Goal: Transaction & Acquisition: Obtain resource

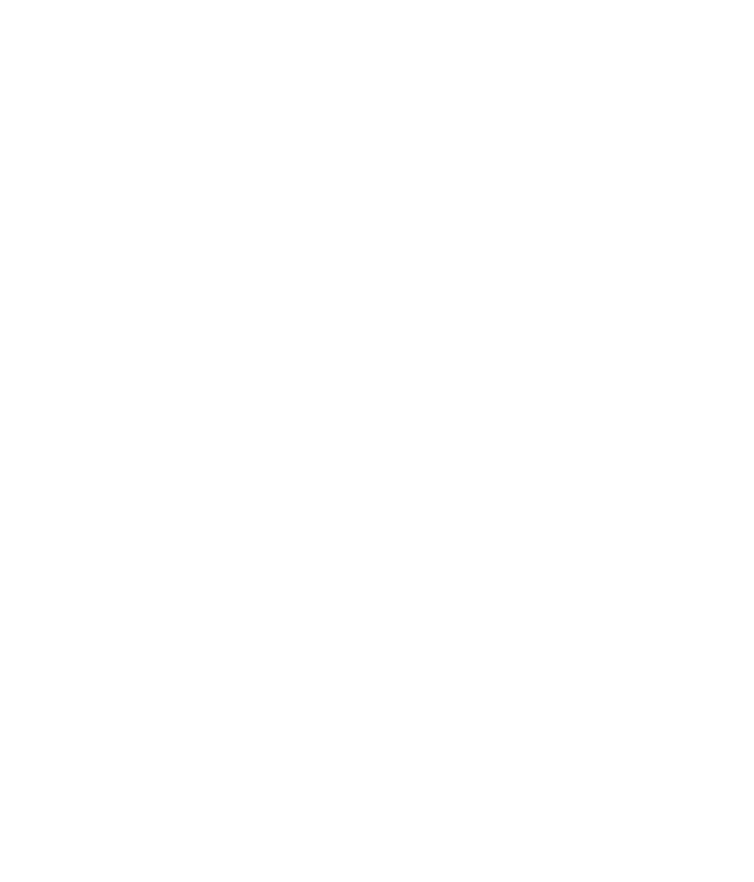
click at [717, 53] on div "Menu" at bounding box center [721, 42] width 30 height 47
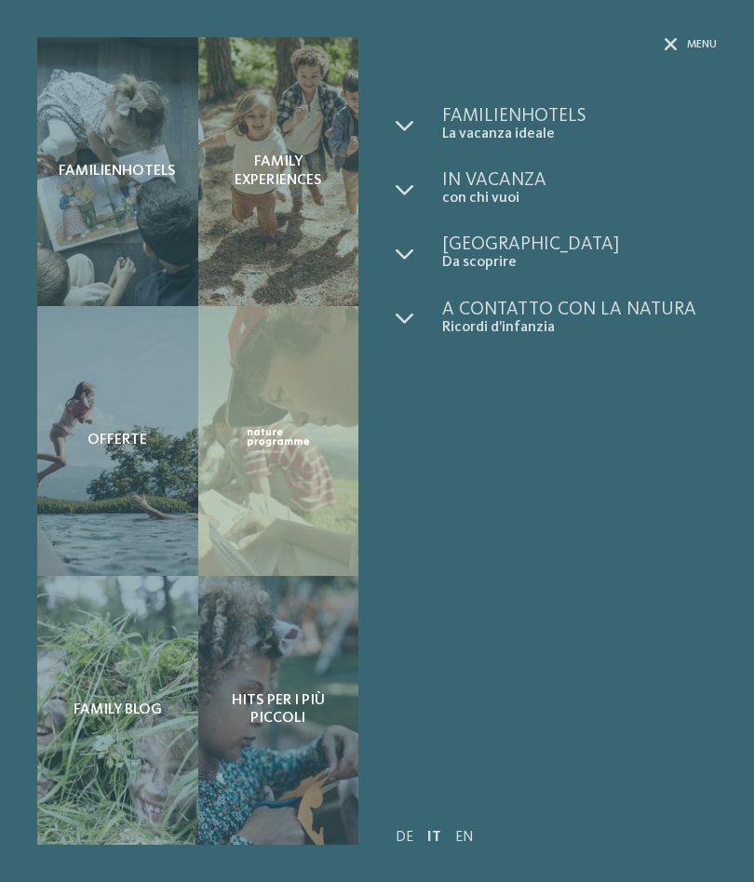
click at [541, 130] on span "La vacanza ideale" at bounding box center [579, 135] width 275 height 18
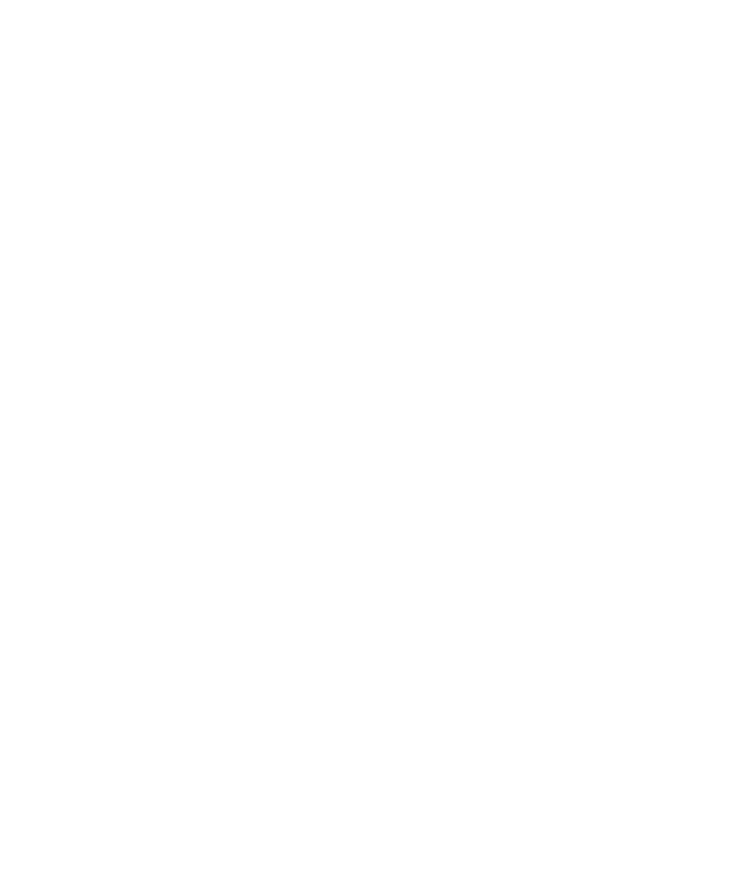
click at [689, 45] on icon at bounding box center [688, 41] width 18 height 13
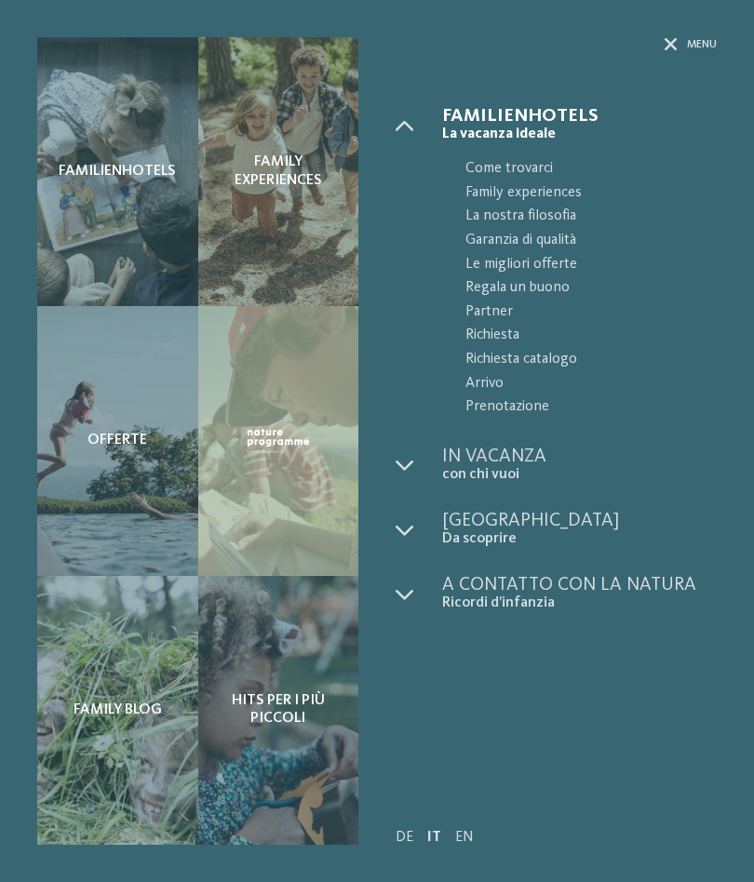
click at [554, 361] on span "Richiesta catalogo" at bounding box center [590, 360] width 251 height 24
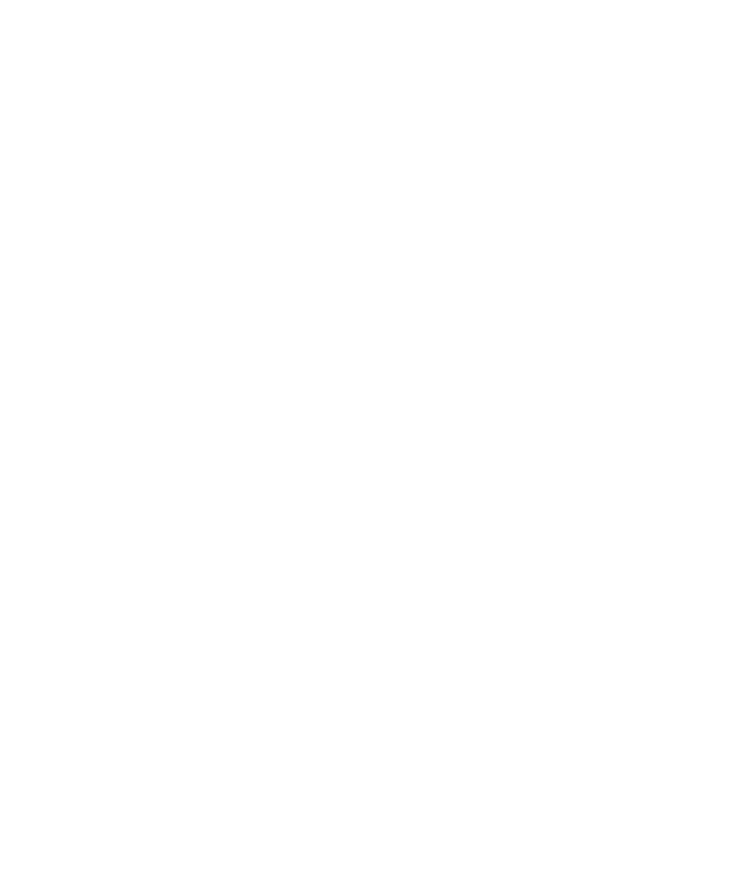
click at [235, 405] on select "* ****** ******* ******** ******" at bounding box center [150, 400] width 189 height 32
select select "*"
click at [208, 468] on input "Cognome" at bounding box center [150, 467] width 189 height 32
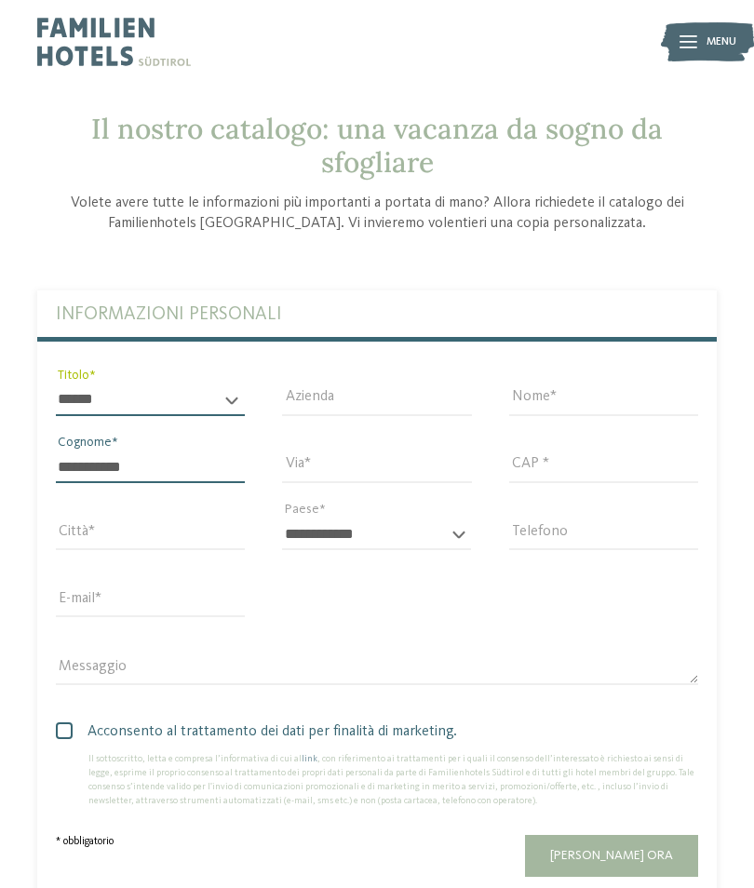
type input "**********"
click at [399, 478] on input "Via" at bounding box center [376, 467] width 189 height 32
type input "*********"
click at [621, 480] on input "CAP *" at bounding box center [603, 467] width 189 height 32
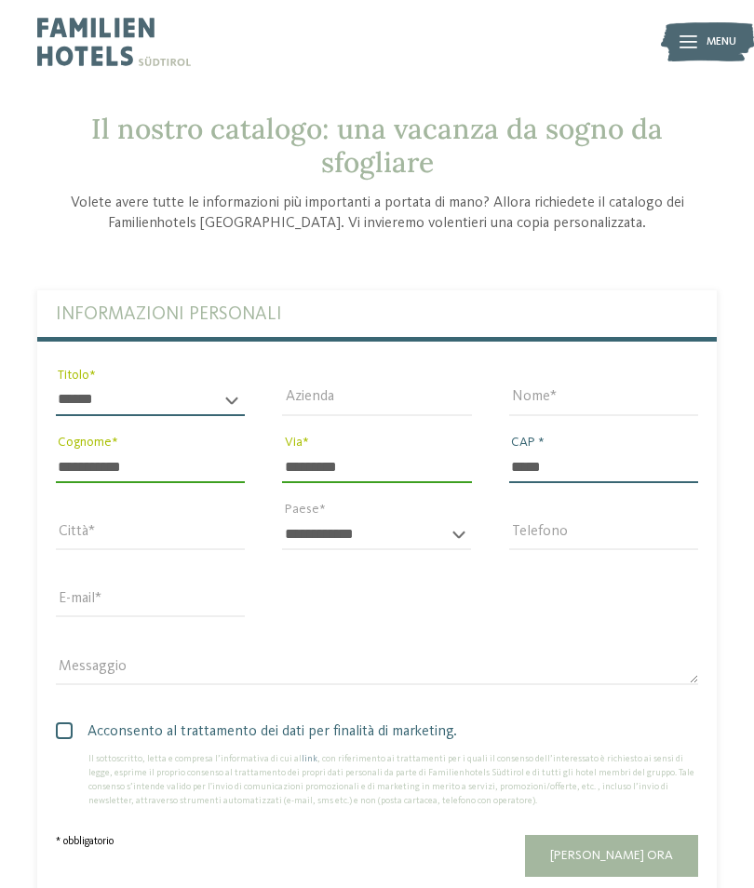
type input "*****"
click at [574, 408] on input "Nome" at bounding box center [603, 400] width 189 height 32
type input "*******"
click at [212, 530] on input "Città" at bounding box center [150, 534] width 189 height 32
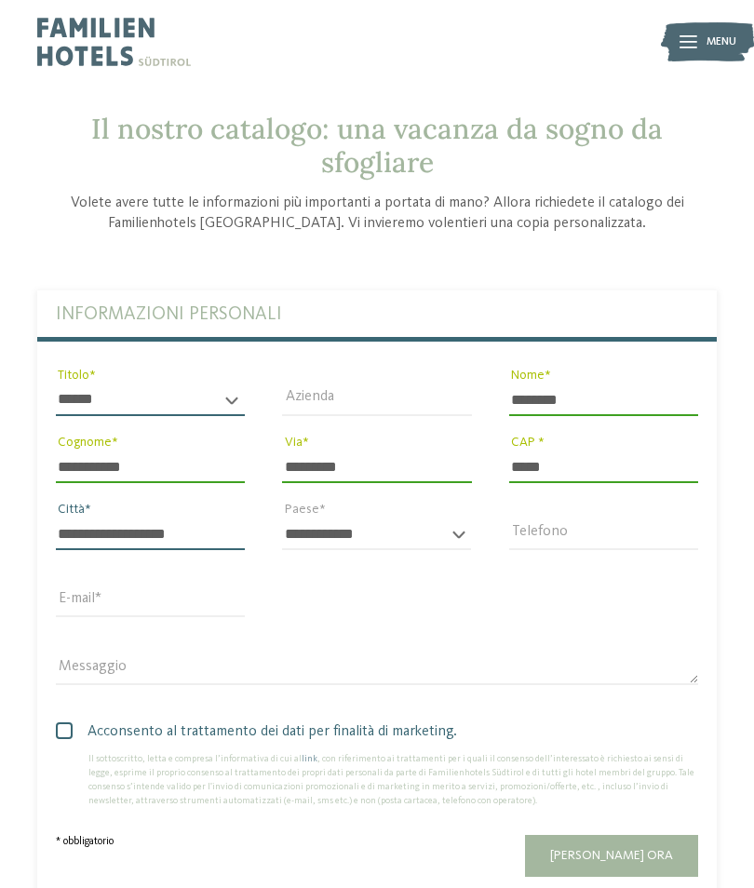
type input "**********"
click at [437, 540] on select "**********" at bounding box center [376, 534] width 189 height 32
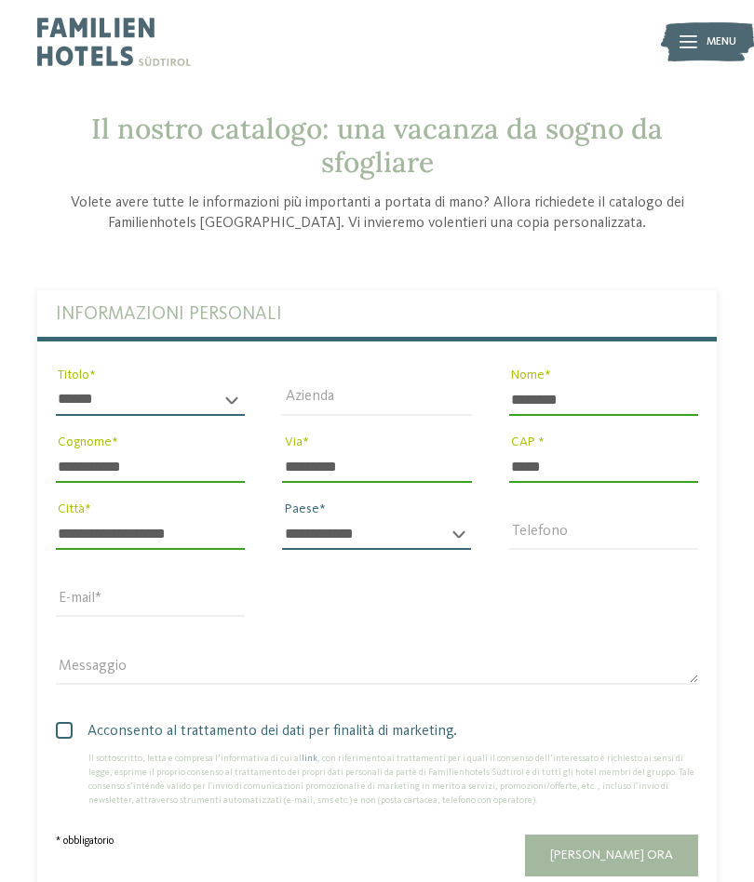
select select "**"
click at [209, 602] on input "E-mail" at bounding box center [150, 601] width 189 height 32
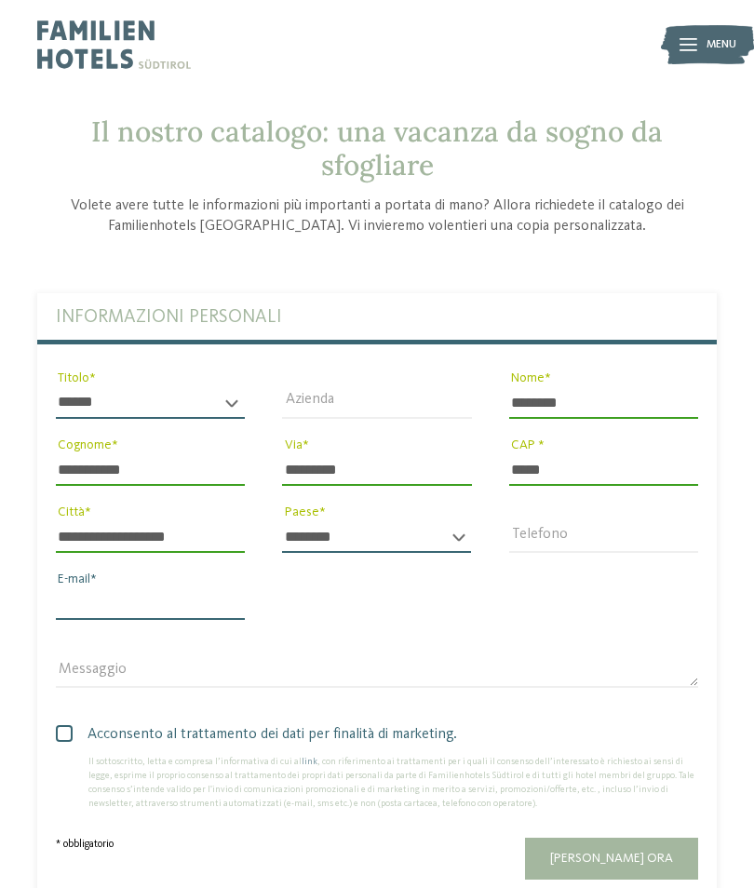
scroll to position [29, 0]
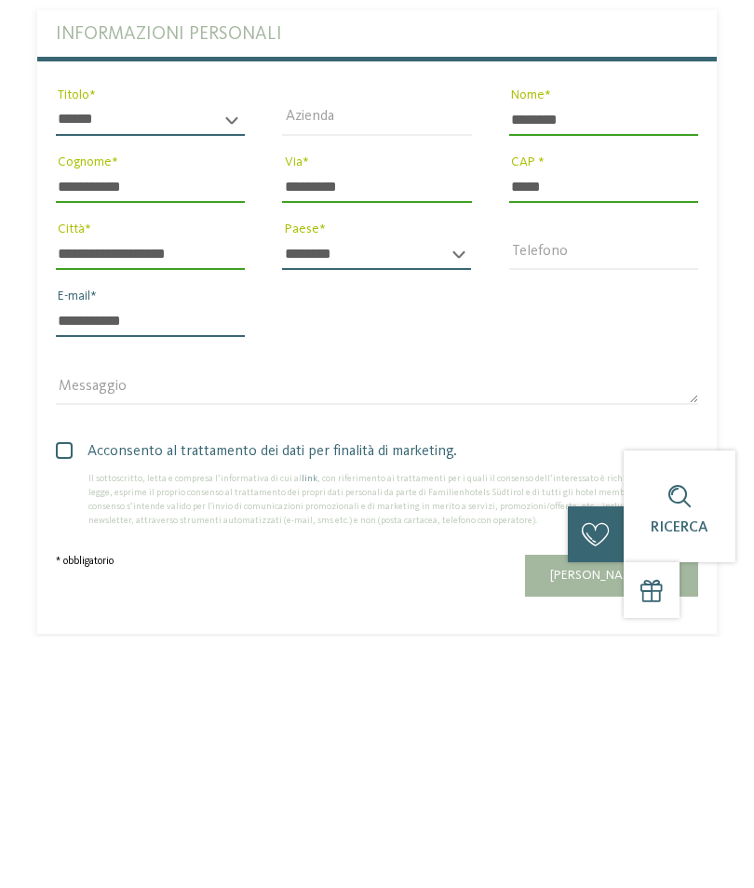
type input "**********"
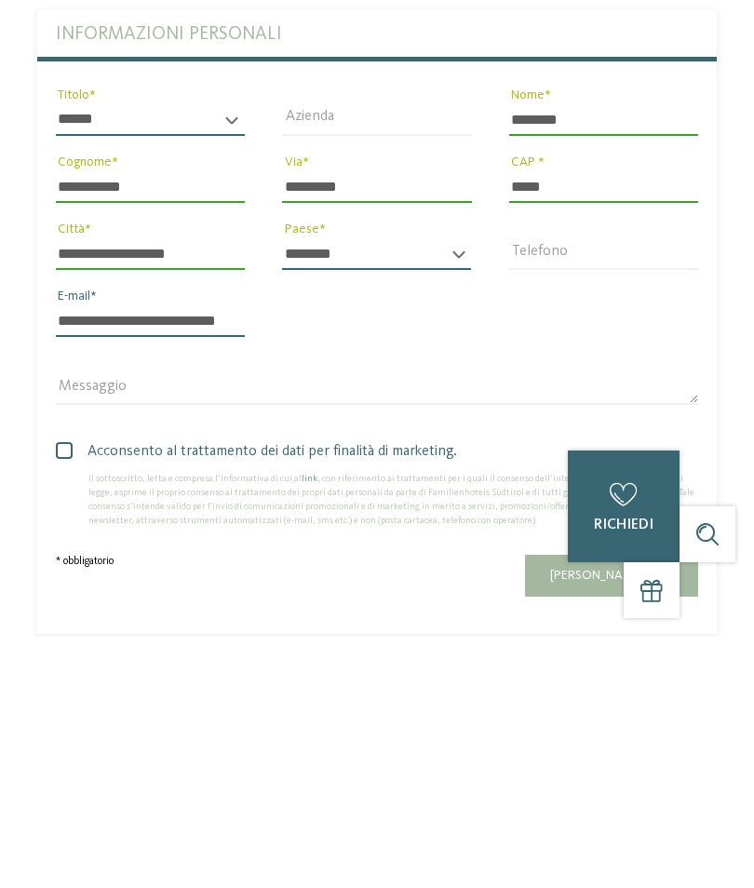
type input "**********"
click at [62, 693] on span at bounding box center [64, 701] width 17 height 17
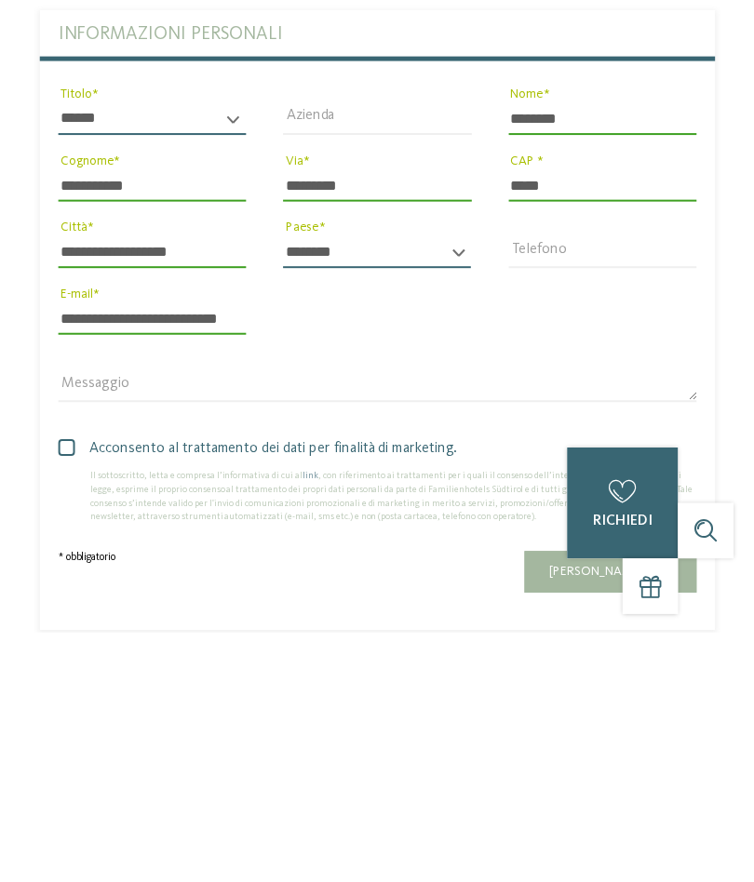
scroll to position [281, 0]
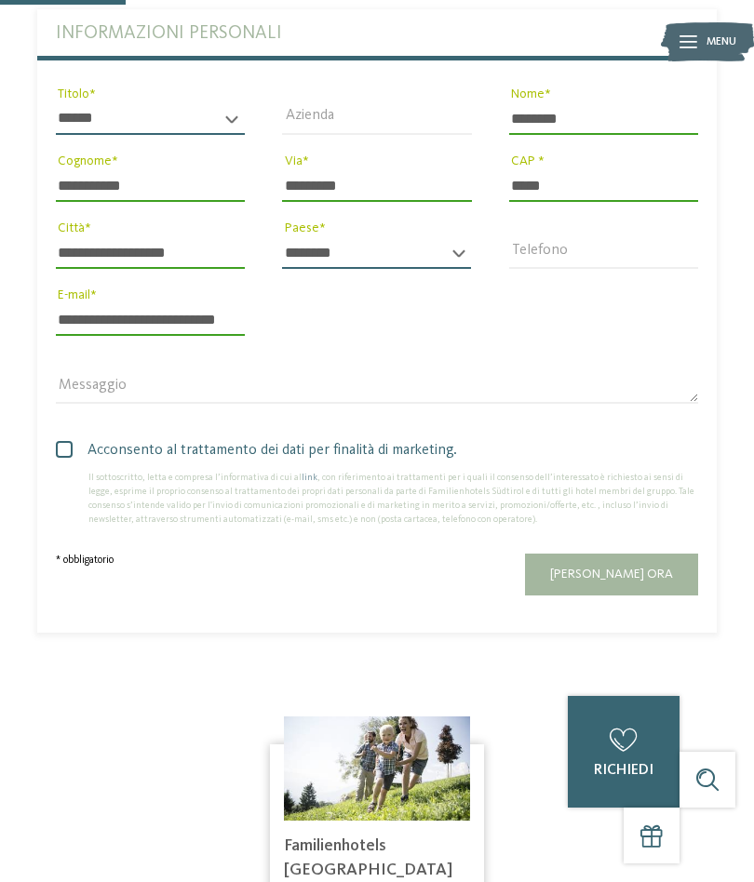
click at [645, 570] on span "[PERSON_NAME] ora" at bounding box center [611, 574] width 123 height 13
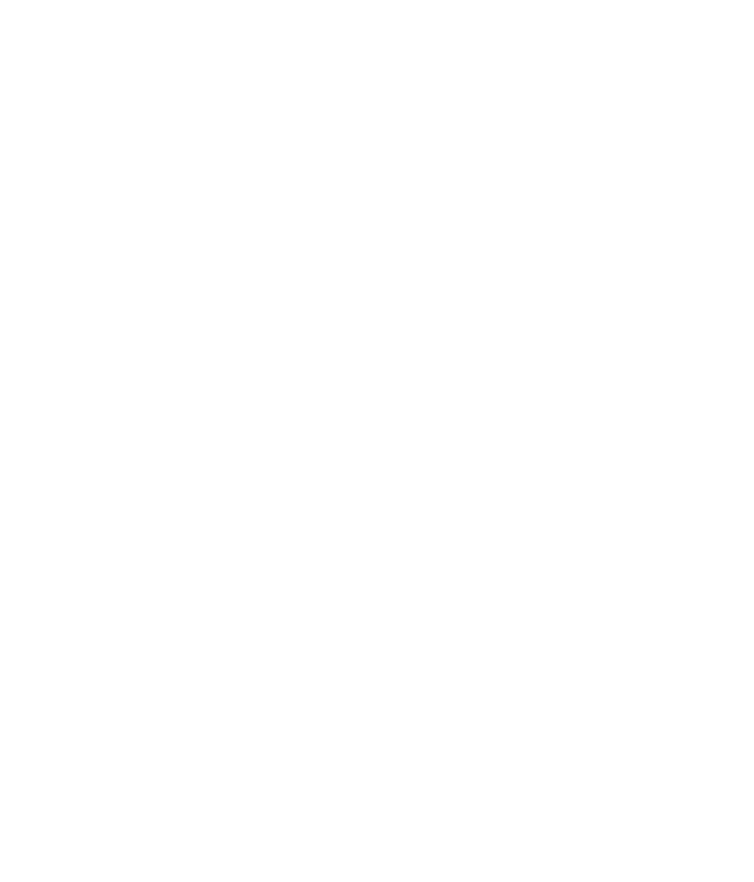
click at [703, 39] on img at bounding box center [707, 42] width 93 height 47
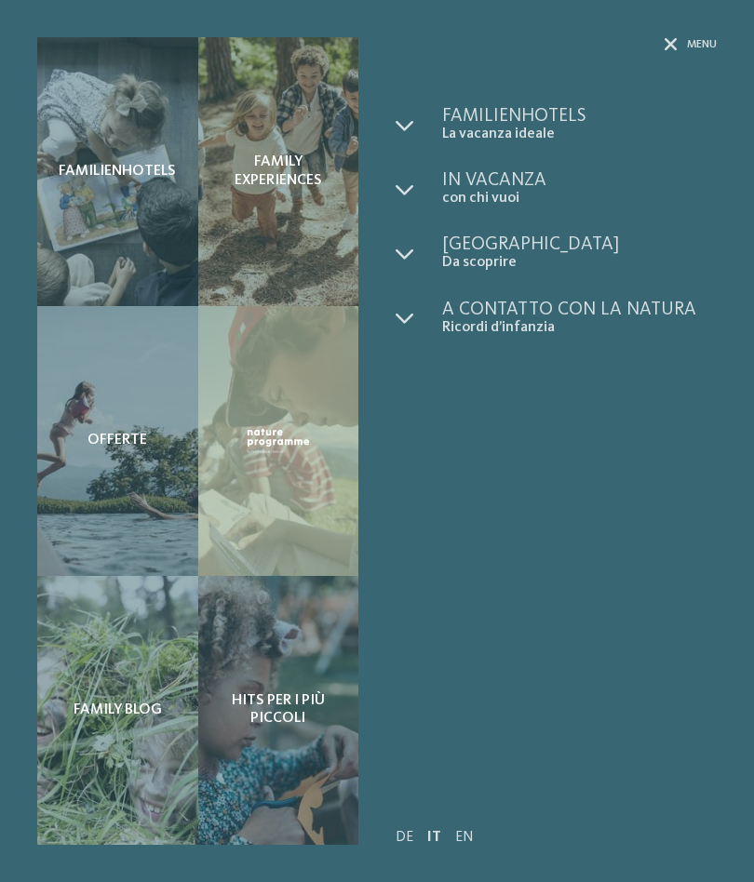
click at [535, 127] on span "La vacanza ideale" at bounding box center [579, 135] width 275 height 18
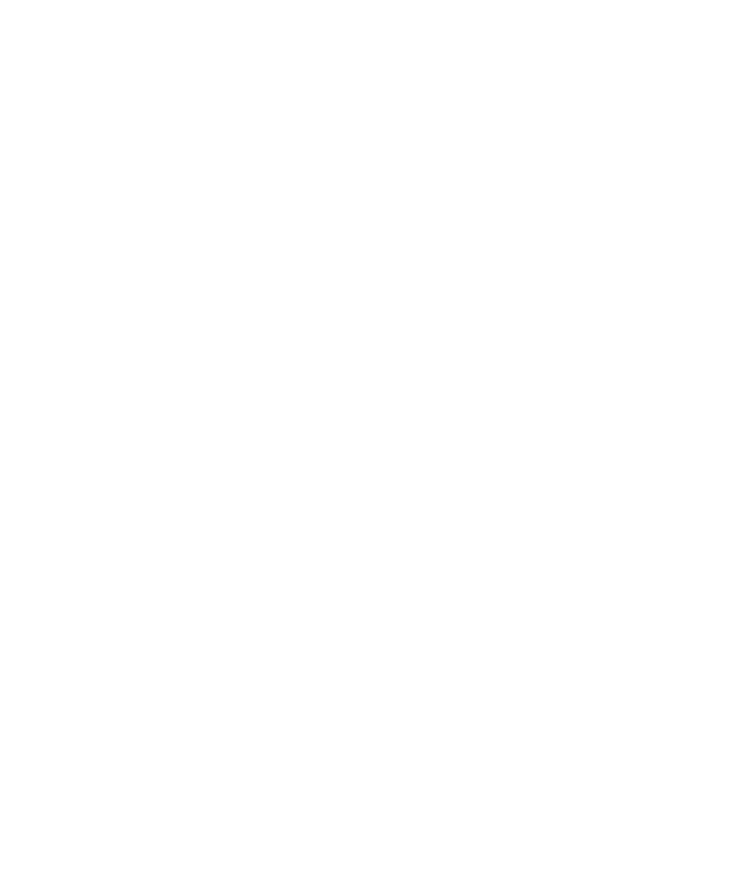
click at [573, 435] on icon at bounding box center [574, 431] width 7 height 7
click at [542, 163] on icon at bounding box center [526, 179] width 40 height 33
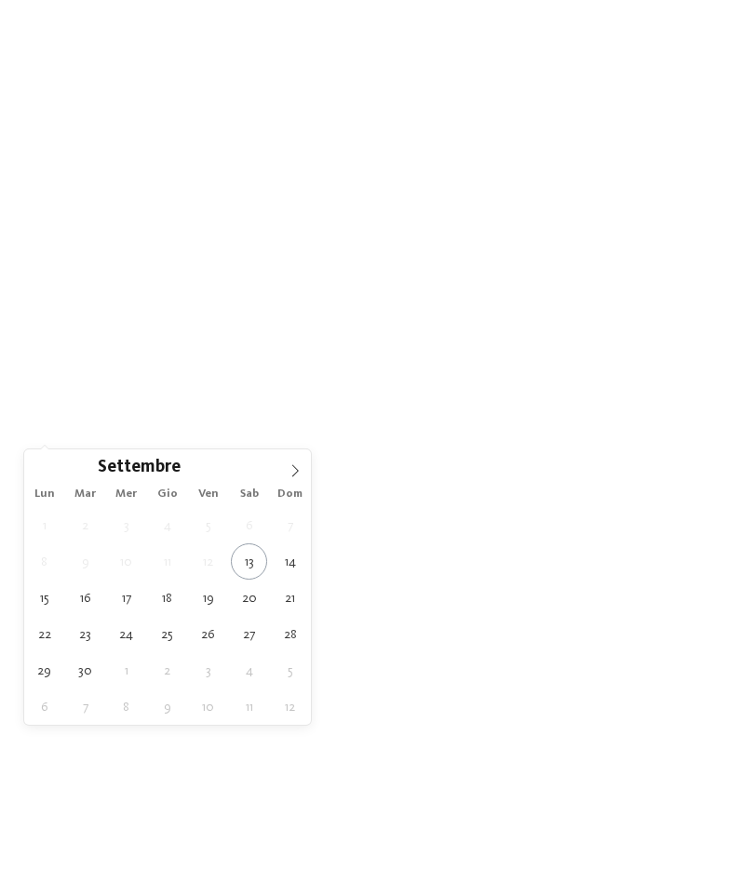
click at [291, 475] on icon at bounding box center [294, 470] width 13 height 13
click at [286, 475] on span at bounding box center [295, 465] width 32 height 32
click at [290, 474] on icon at bounding box center [294, 470] width 13 height 13
click at [289, 476] on icon at bounding box center [294, 470] width 13 height 13
type input "****"
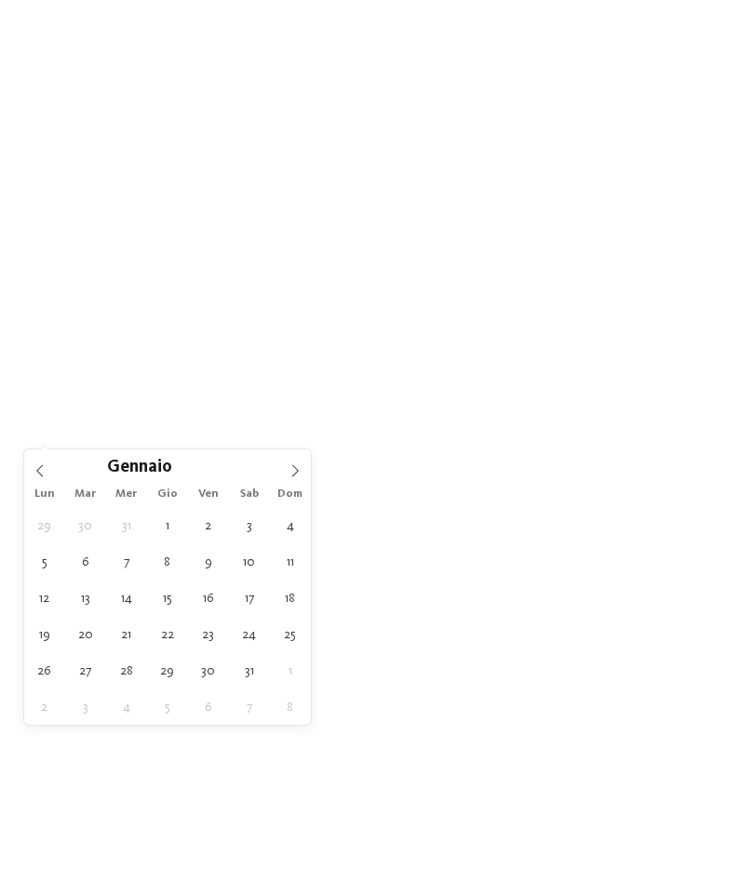
click at [290, 476] on icon at bounding box center [294, 470] width 13 height 13
click at [292, 474] on icon at bounding box center [294, 470] width 13 height 13
click at [290, 474] on icon at bounding box center [294, 470] width 13 height 13
click at [289, 472] on icon at bounding box center [294, 470] width 13 height 13
click at [289, 474] on icon at bounding box center [294, 470] width 13 height 13
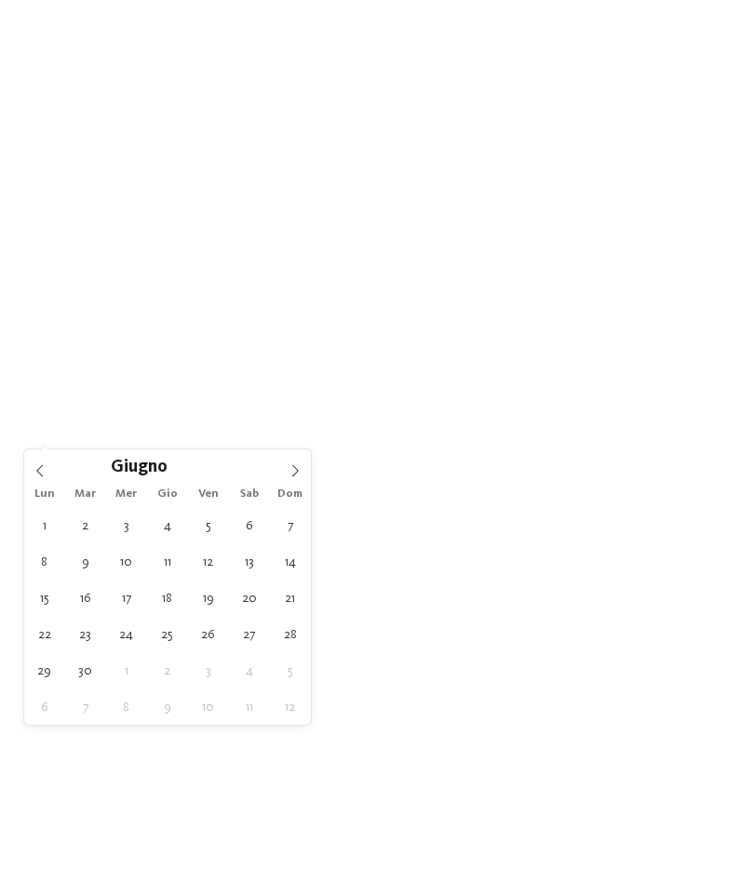
click at [287, 473] on span at bounding box center [295, 465] width 32 height 32
click at [286, 470] on span at bounding box center [295, 465] width 32 height 32
click at [286, 471] on span at bounding box center [295, 465] width 32 height 32
type div "18.09.2026"
type input "****"
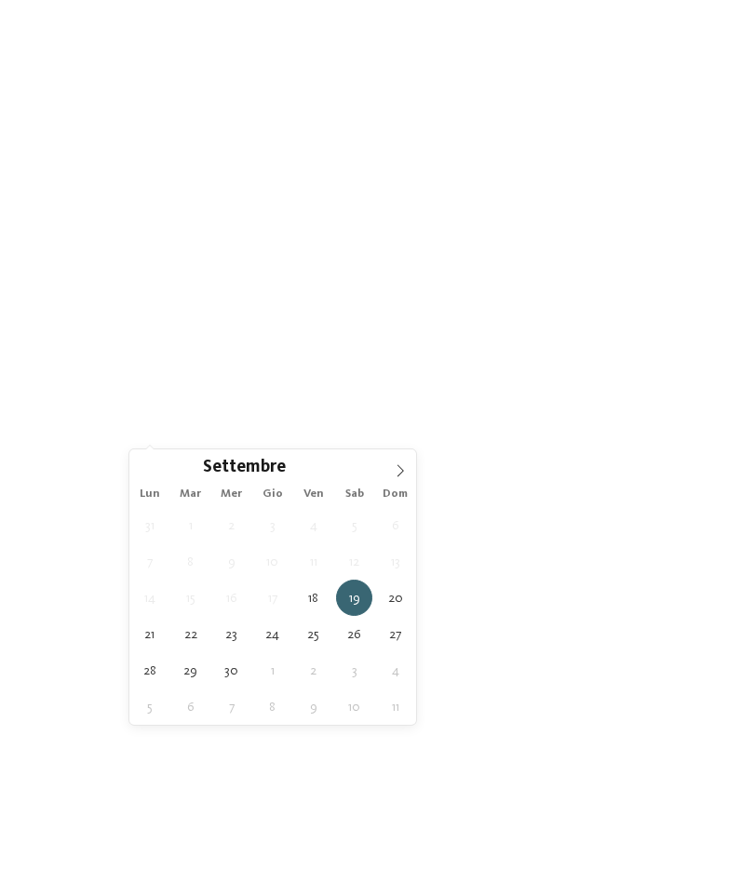
type div "22.09.2026"
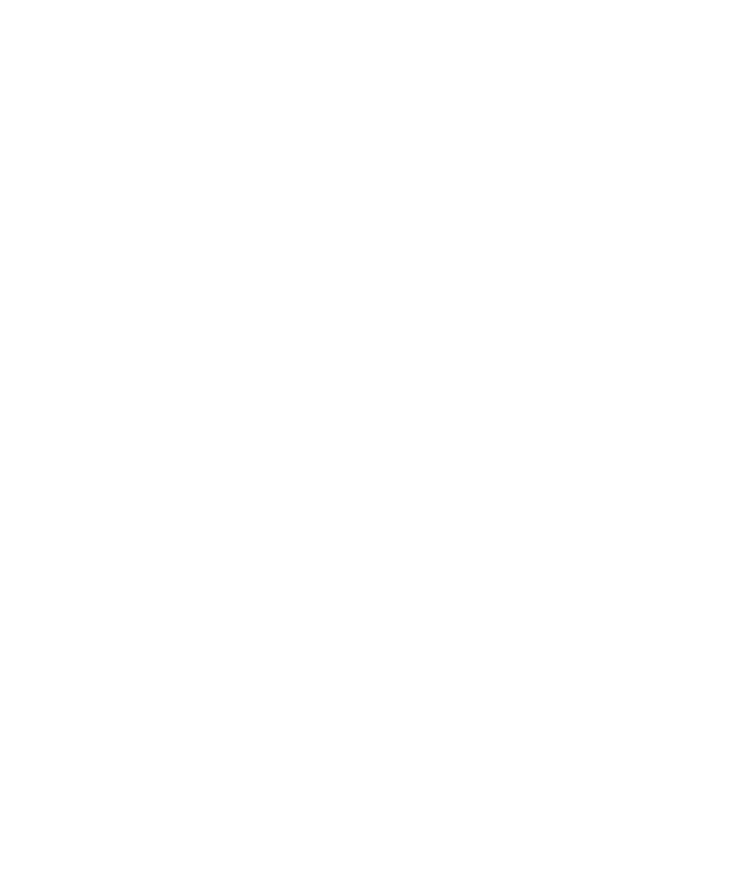
click at [716, 248] on icon at bounding box center [717, 264] width 40 height 33
click at [319, 428] on icon at bounding box center [321, 431] width 7 height 7
click at [527, 256] on icon at bounding box center [526, 272] width 40 height 33
click at [690, 433] on link "trova l’hotel" at bounding box center [680, 431] width 100 height 33
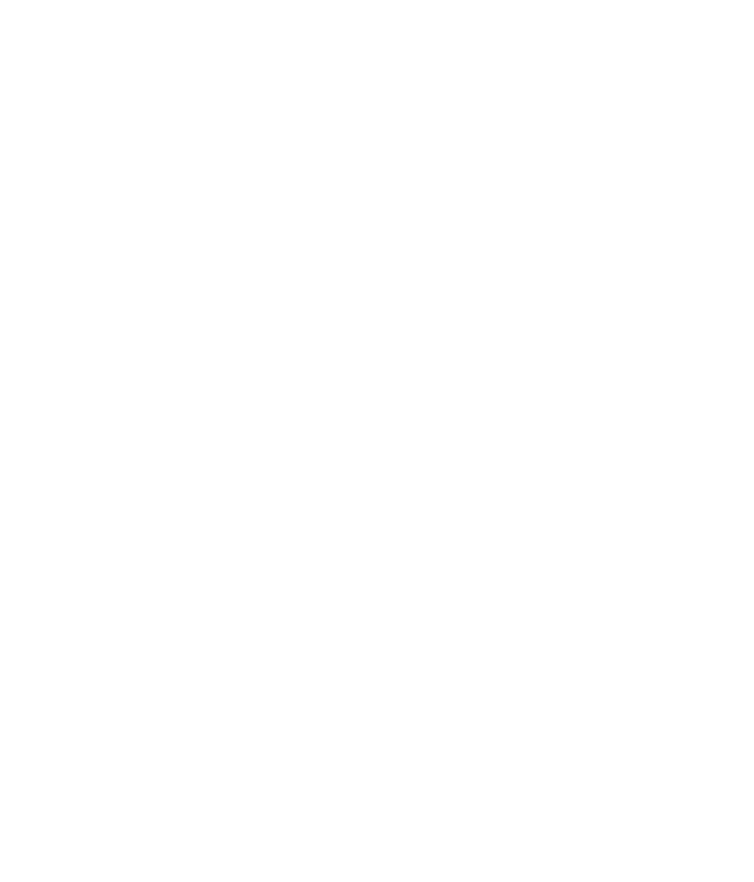
click at [207, 552] on h4 "Alpura – Il rifugio di lusso a 5 stelle in [GEOGRAPHIC_DATA]" at bounding box center [202, 545] width 293 height 49
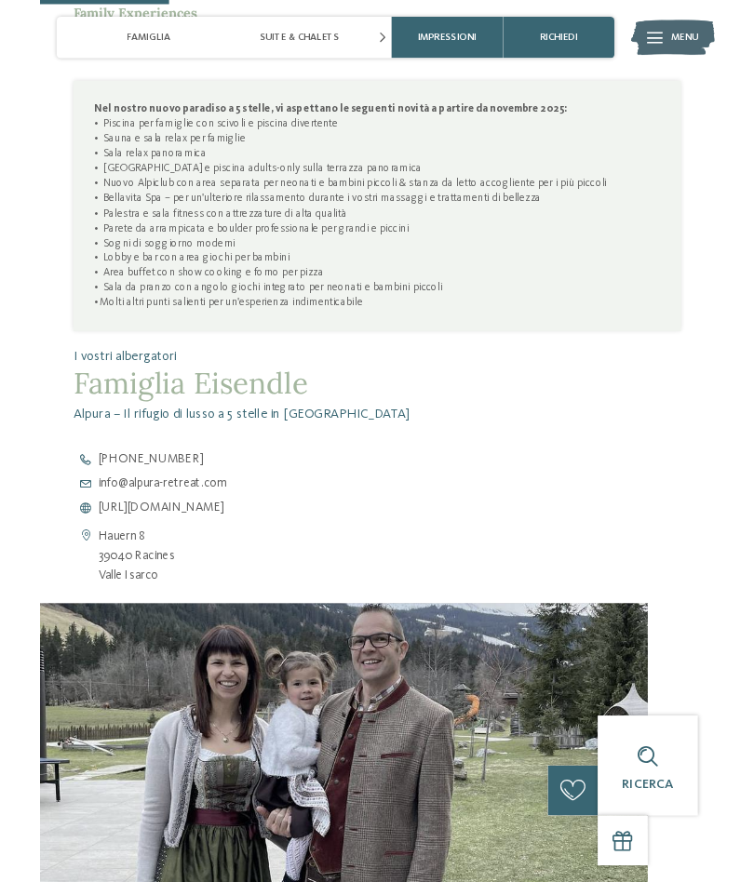
scroll to position [1012, 0]
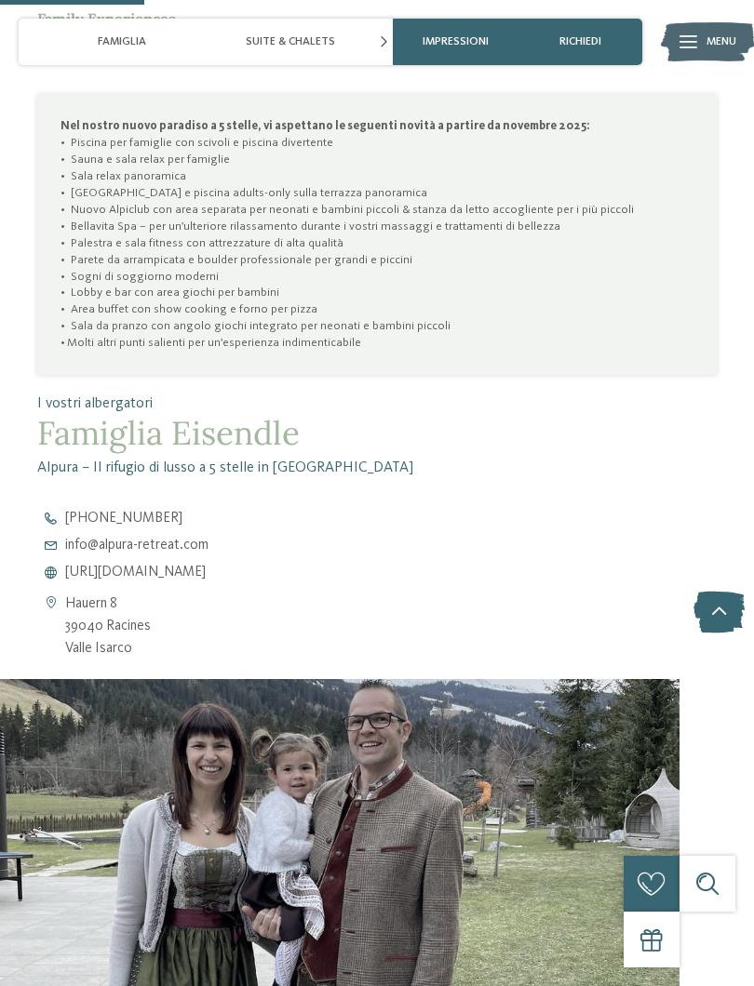
click at [206, 566] on span "https://www.alpura-retreat.com/it" at bounding box center [135, 573] width 141 height 14
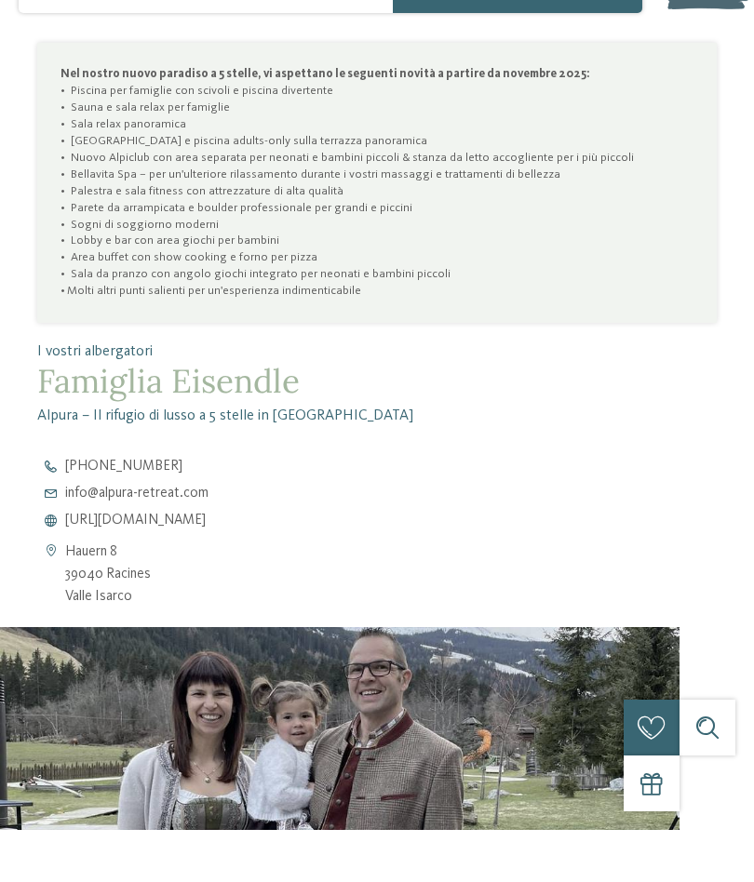
scroll to position [1065, 0]
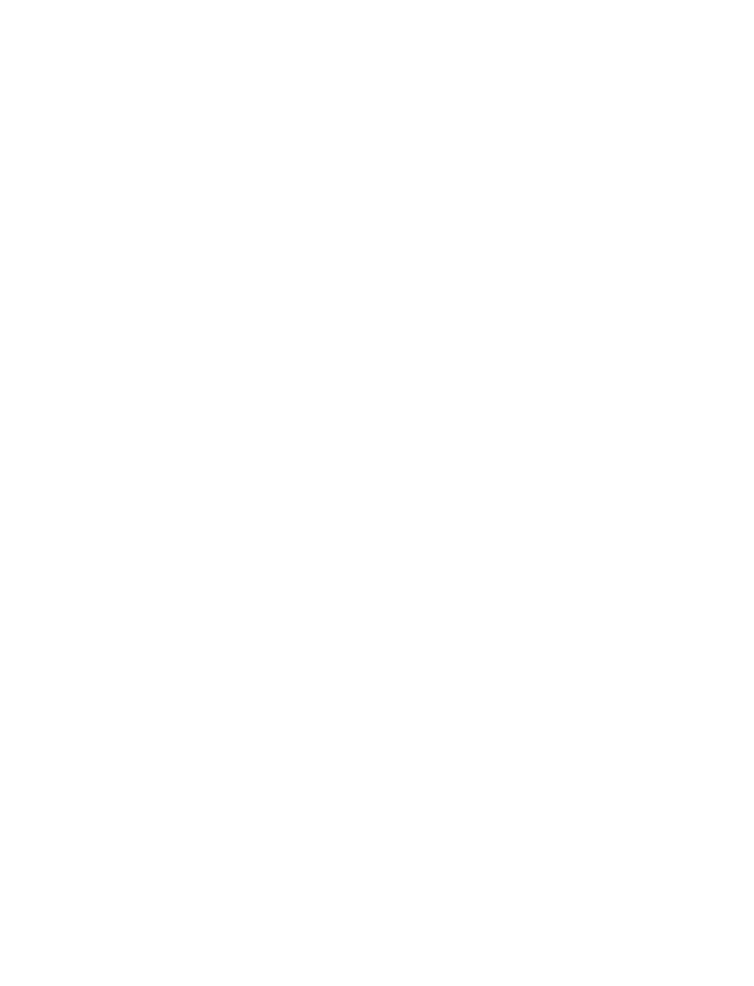
scroll to position [19, 0]
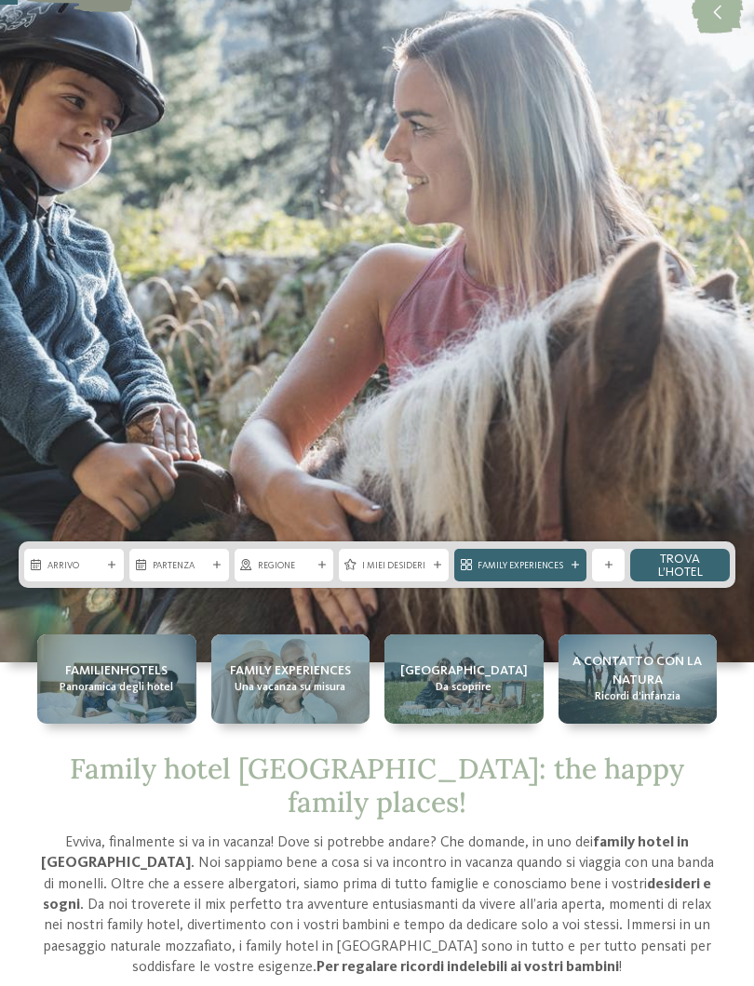
scroll to position [155, 0]
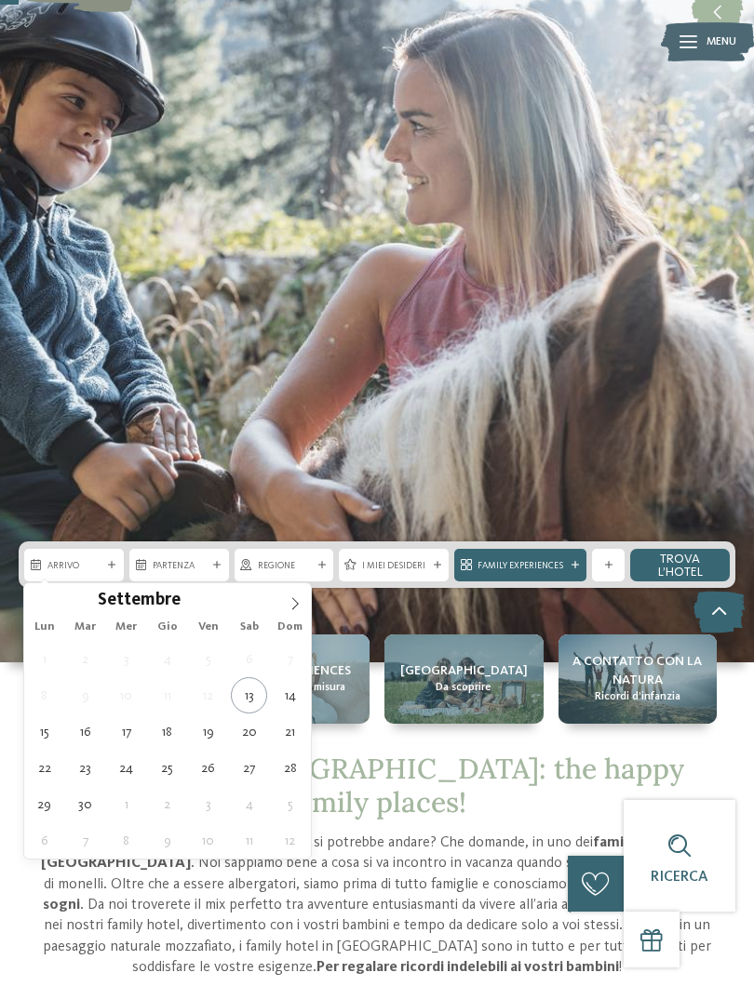
type div "[DATE]"
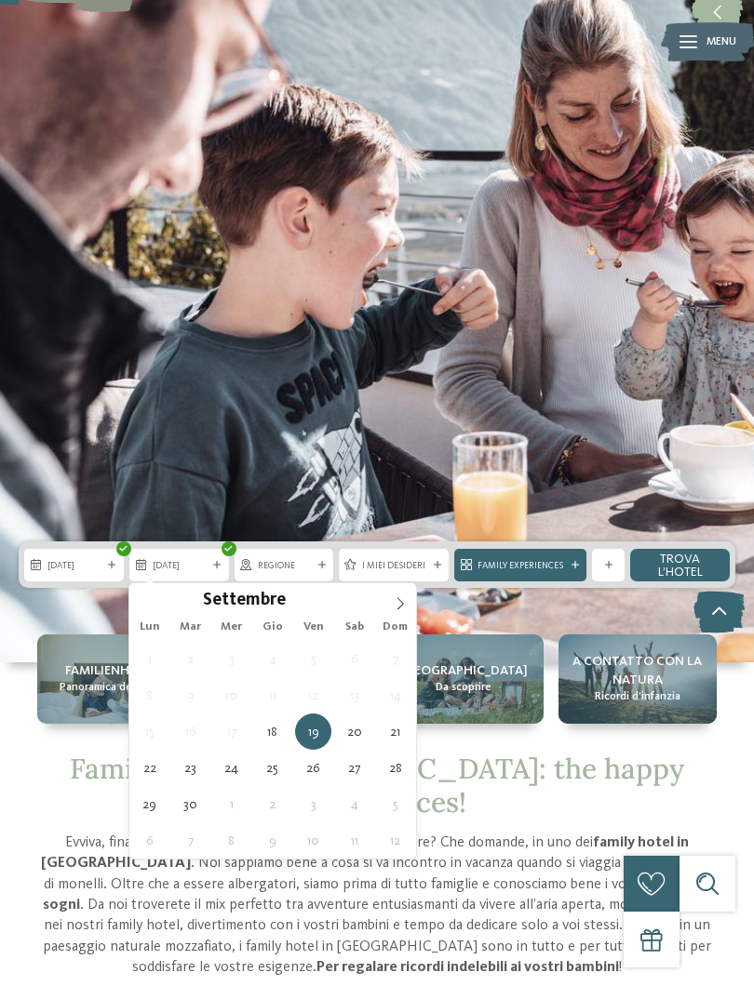
type div "[DATE]"
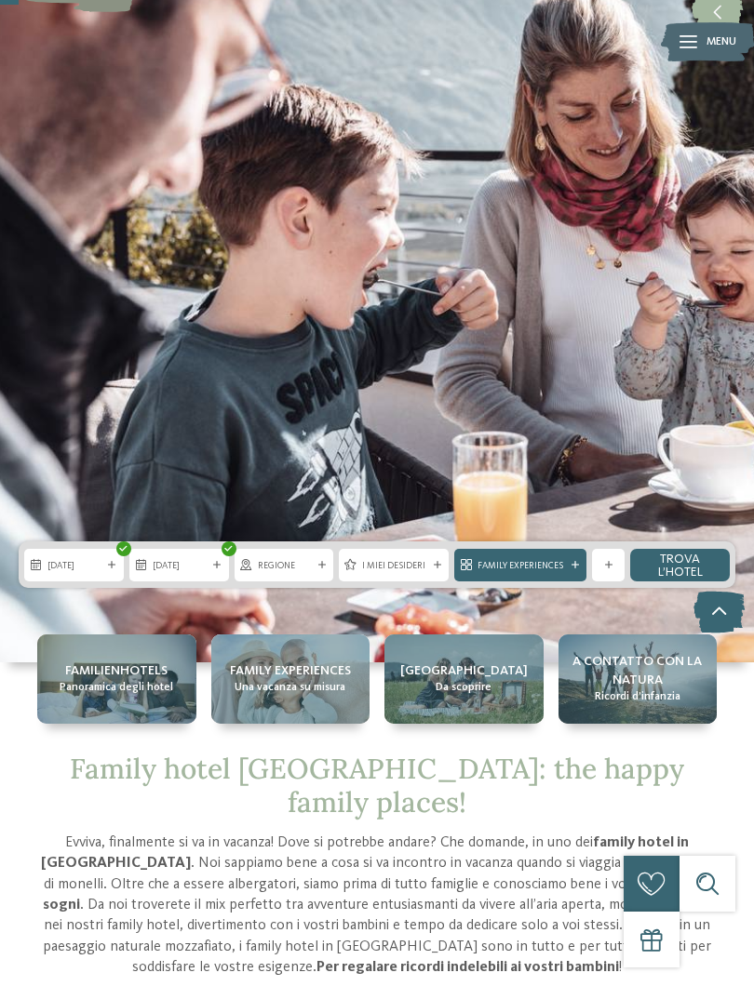
click at [681, 572] on link "trova l’hotel" at bounding box center [680, 565] width 100 height 33
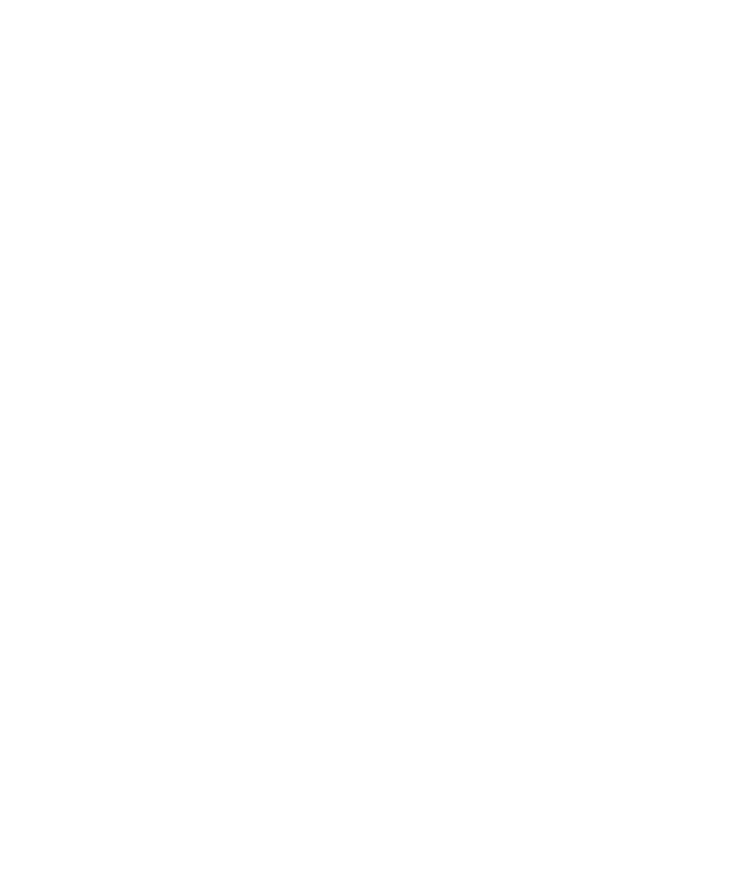
click at [602, 410] on icon at bounding box center [599, 413] width 7 height 7
click at [664, 237] on icon at bounding box center [675, 253] width 40 height 33
click at [599, 419] on div "mostra altri filtri" at bounding box center [599, 413] width 33 height 33
click at [341, 395] on div at bounding box center [339, 404] width 19 height 19
click at [345, 358] on div at bounding box center [339, 367] width 19 height 19
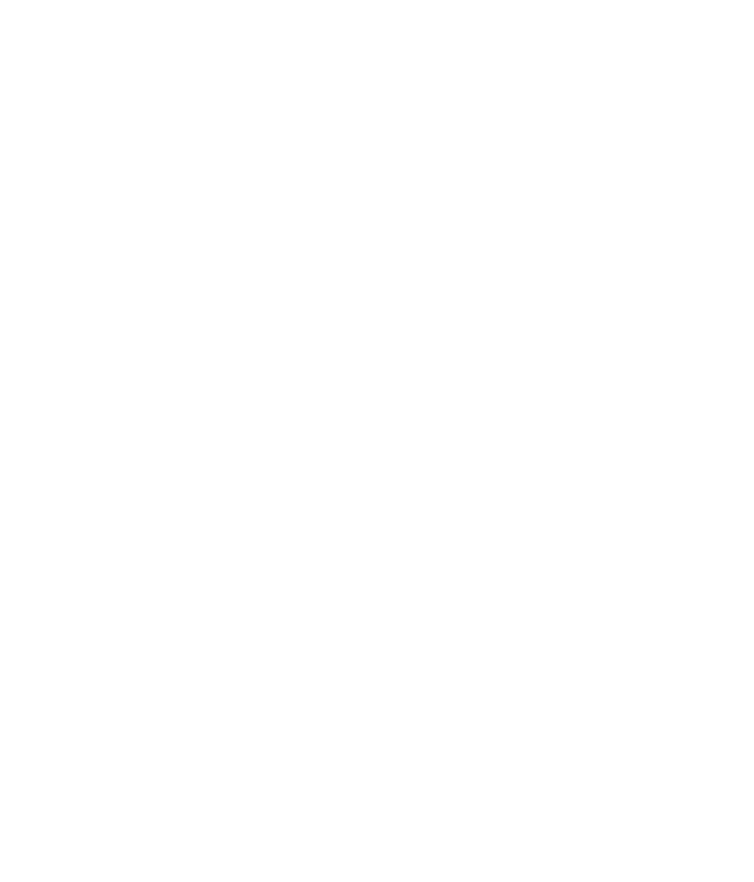
click at [344, 321] on div at bounding box center [339, 330] width 19 height 19
click at [456, 563] on div "accetta" at bounding box center [377, 581] width 540 height 37
click at [601, 476] on icon at bounding box center [607, 481] width 25 height 22
click at [444, 107] on icon at bounding box center [443, 113] width 25 height 22
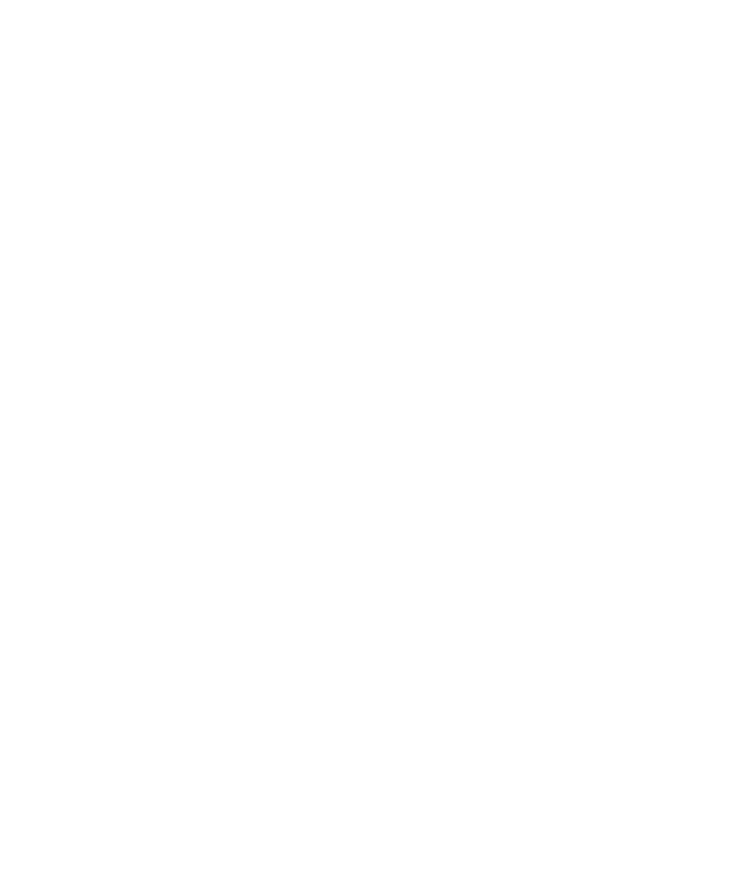
scroll to position [355, 0]
click at [302, 119] on icon at bounding box center [301, 125] width 25 height 22
click at [151, 272] on icon at bounding box center [146, 274] width 25 height 22
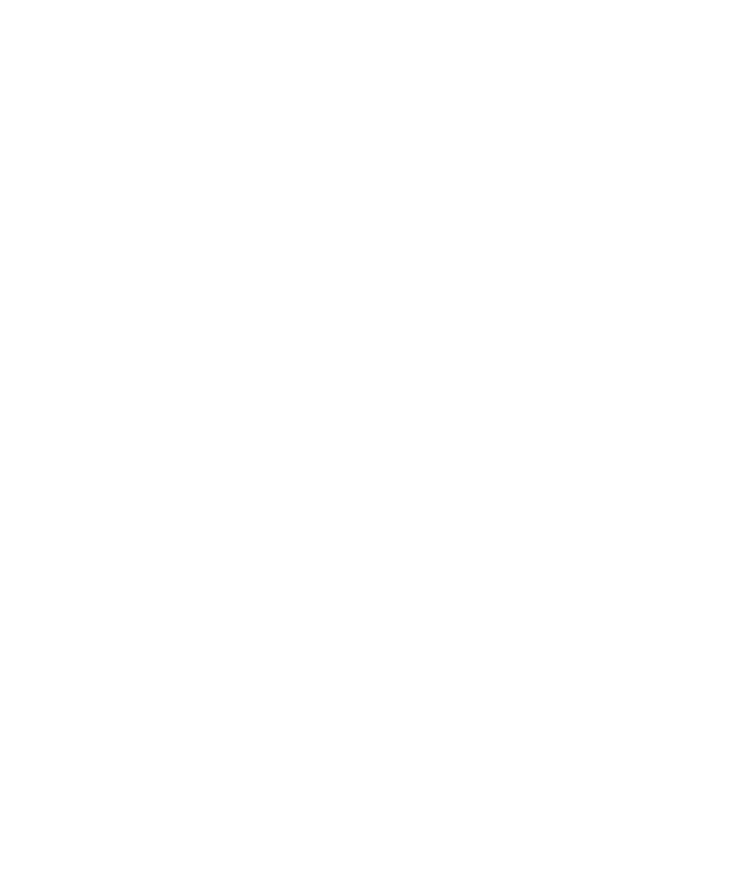
click at [131, 179] on div "Arrivo" at bounding box center [88, 183] width 90 height 33
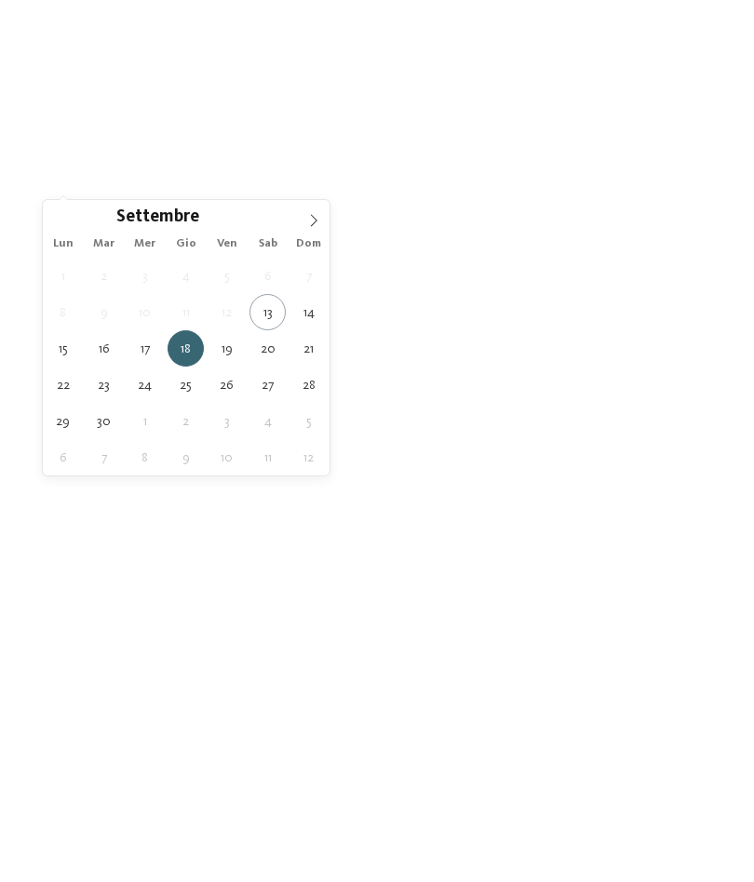
type div "18.09.2025"
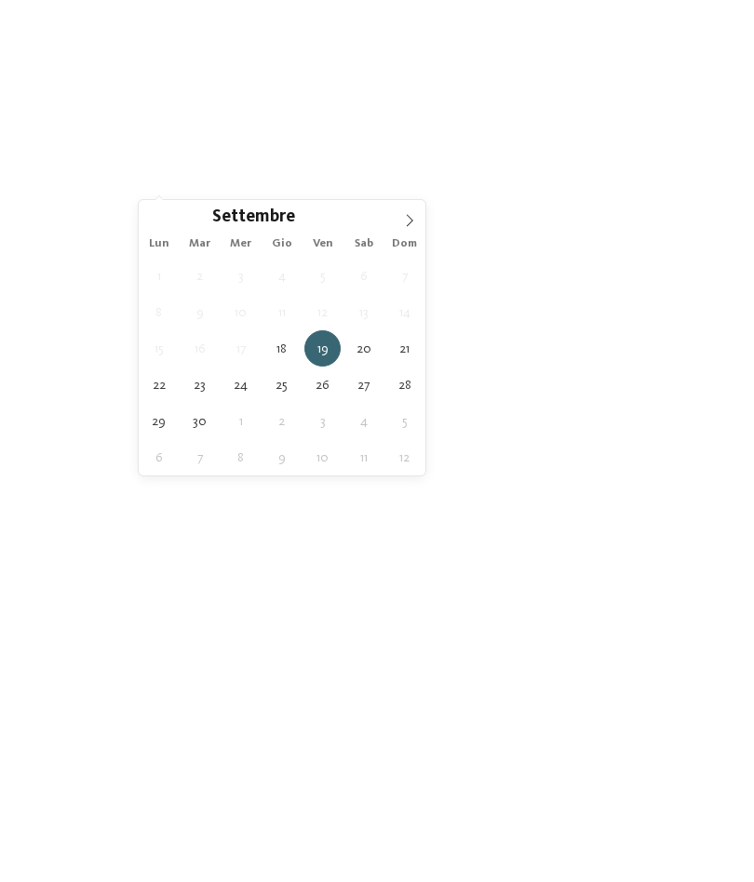
type div "22.09.2025"
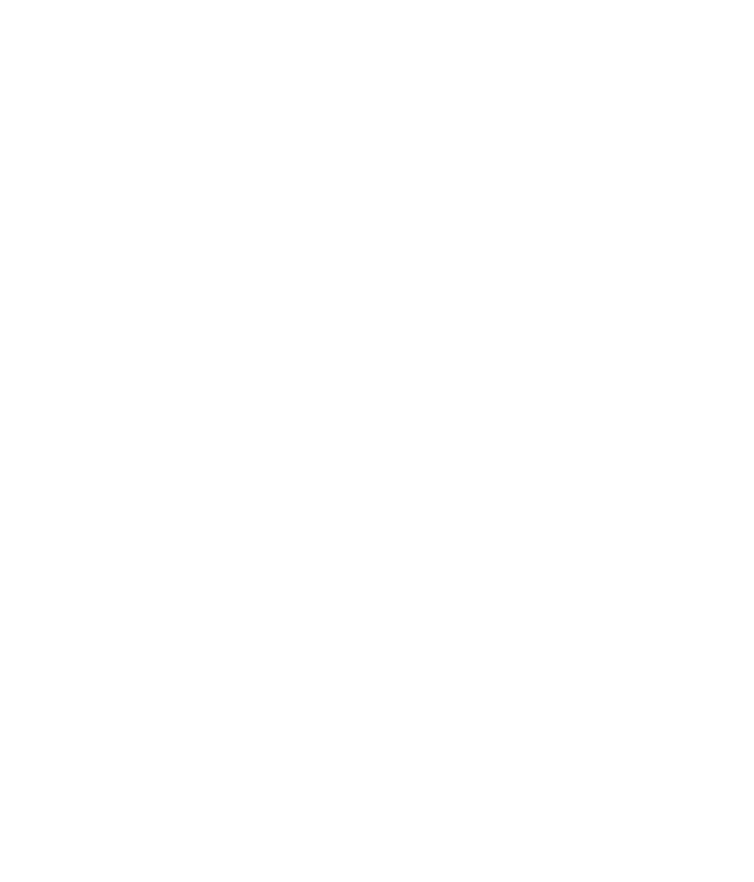
click at [672, 185] on span "filtra" at bounding box center [666, 184] width 36 height 13
click at [230, 344] on h4 "Family Home Alpenhof ****" at bounding box center [202, 339] width 293 height 24
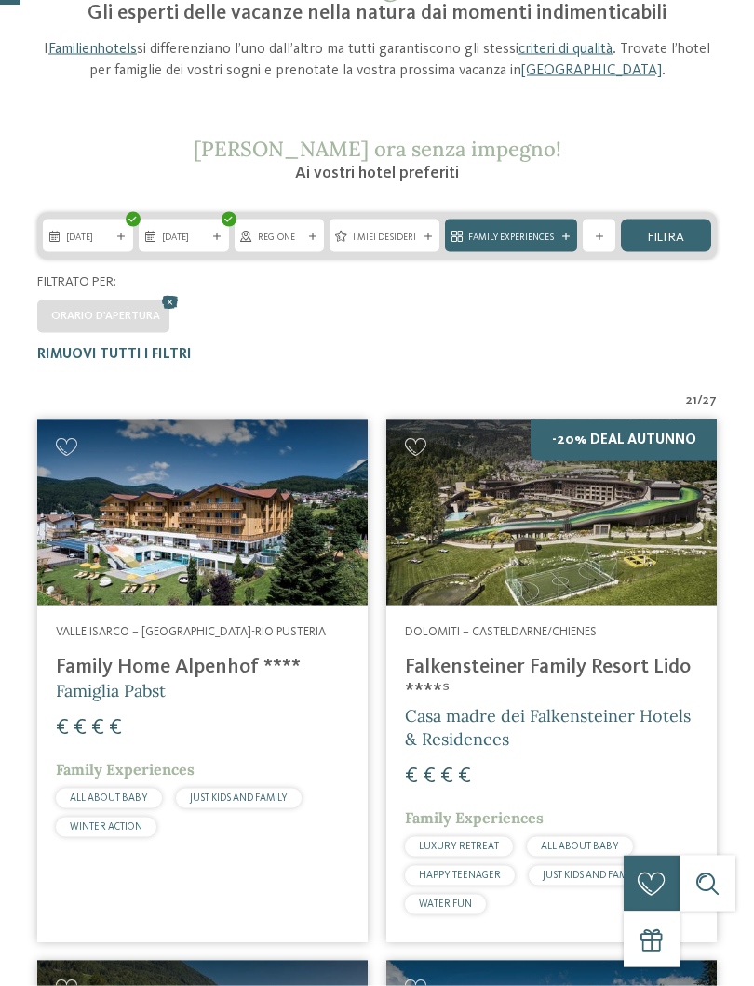
scroll to position [180, 0]
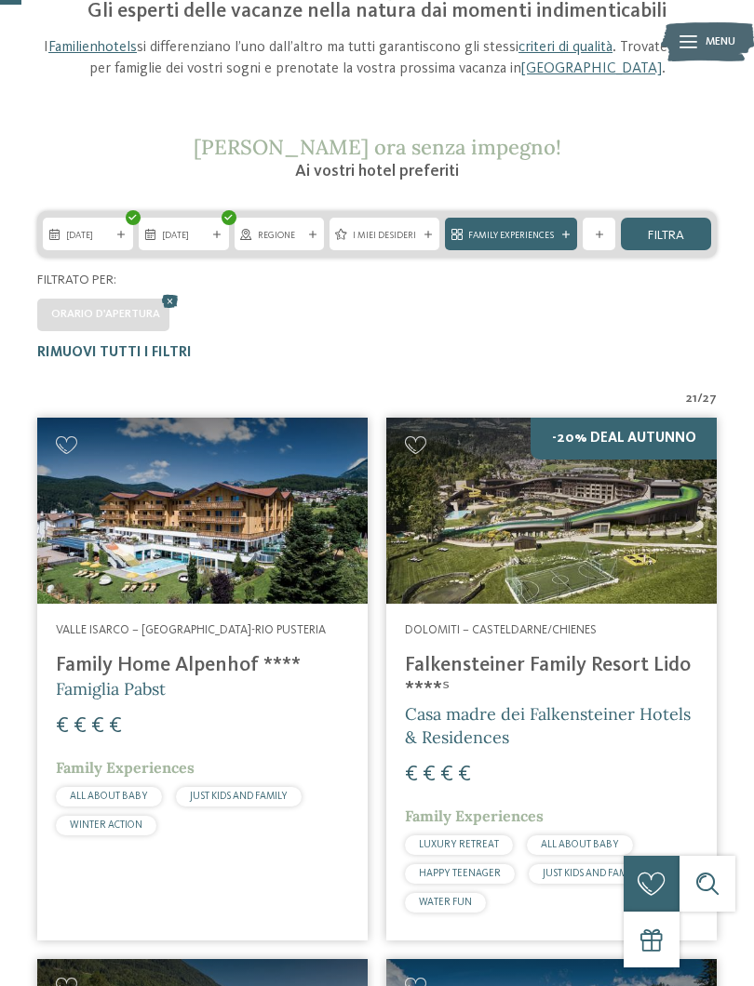
click at [422, 231] on div at bounding box center [428, 234] width 14 height 7
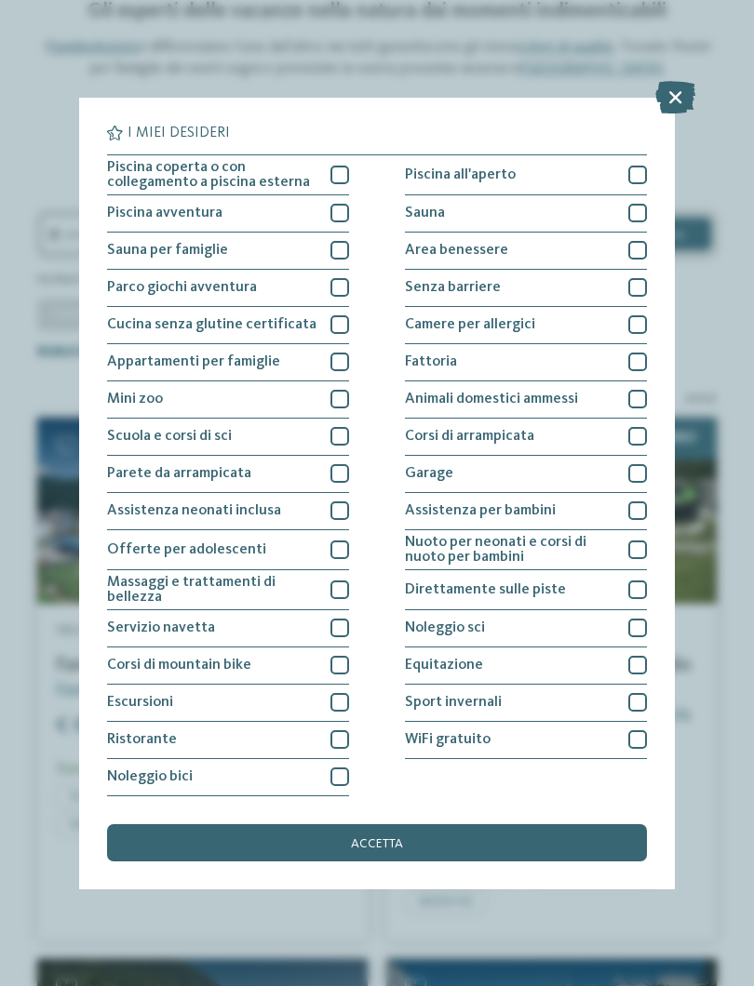
scroll to position [85, 0]
click at [339, 730] on div at bounding box center [339, 739] width 19 height 19
click at [449, 824] on div "accetta" at bounding box center [377, 842] width 540 height 37
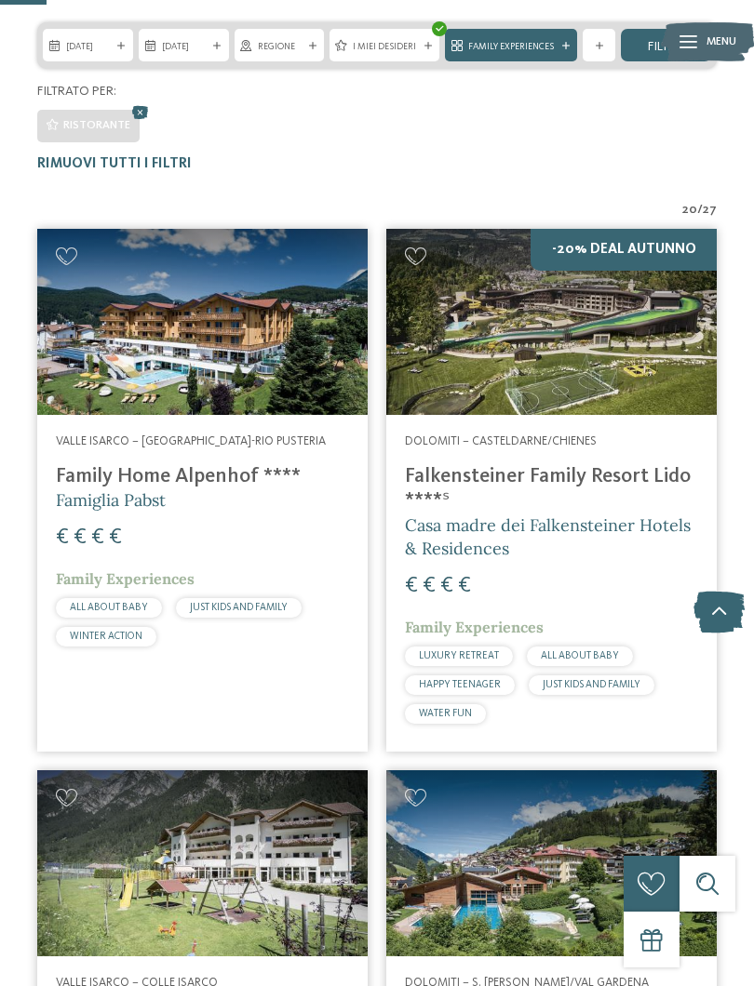
scroll to position [368, 0]
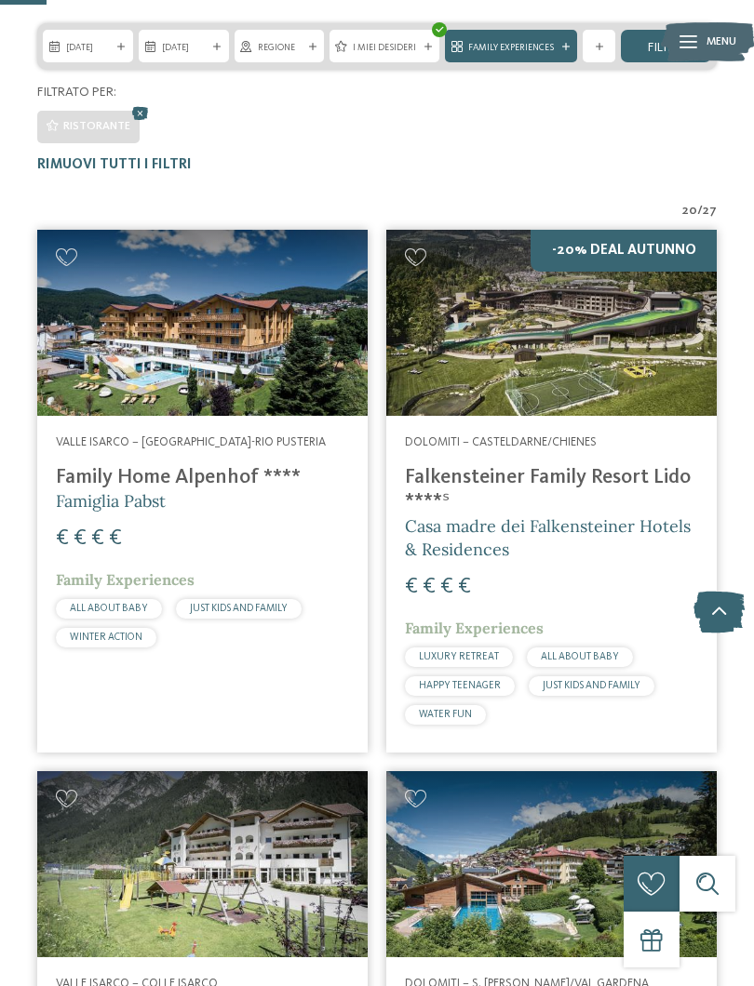
click at [558, 47] on div at bounding box center [565, 46] width 14 height 7
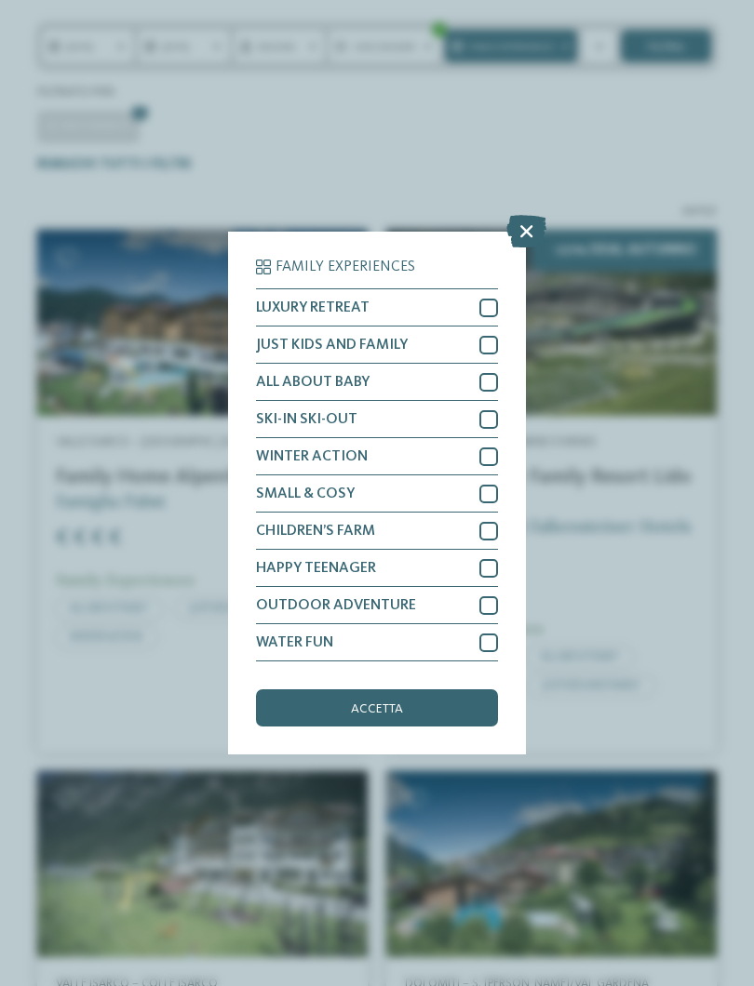
click at [534, 215] on icon at bounding box center [526, 231] width 40 height 33
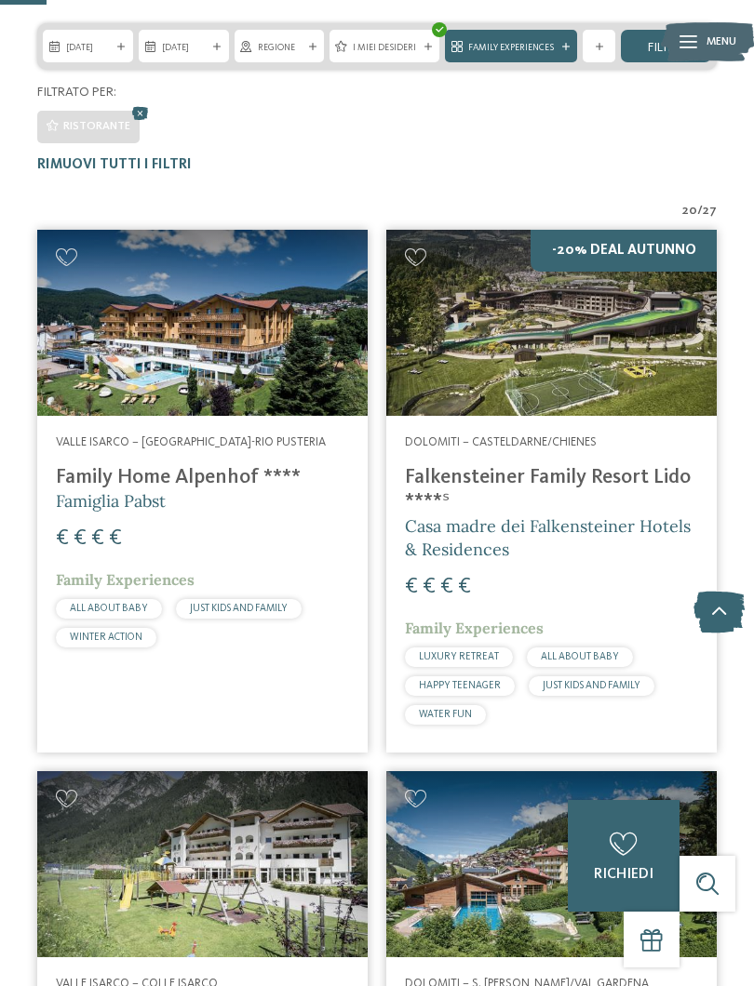
click at [424, 47] on icon at bounding box center [427, 46] width 7 height 7
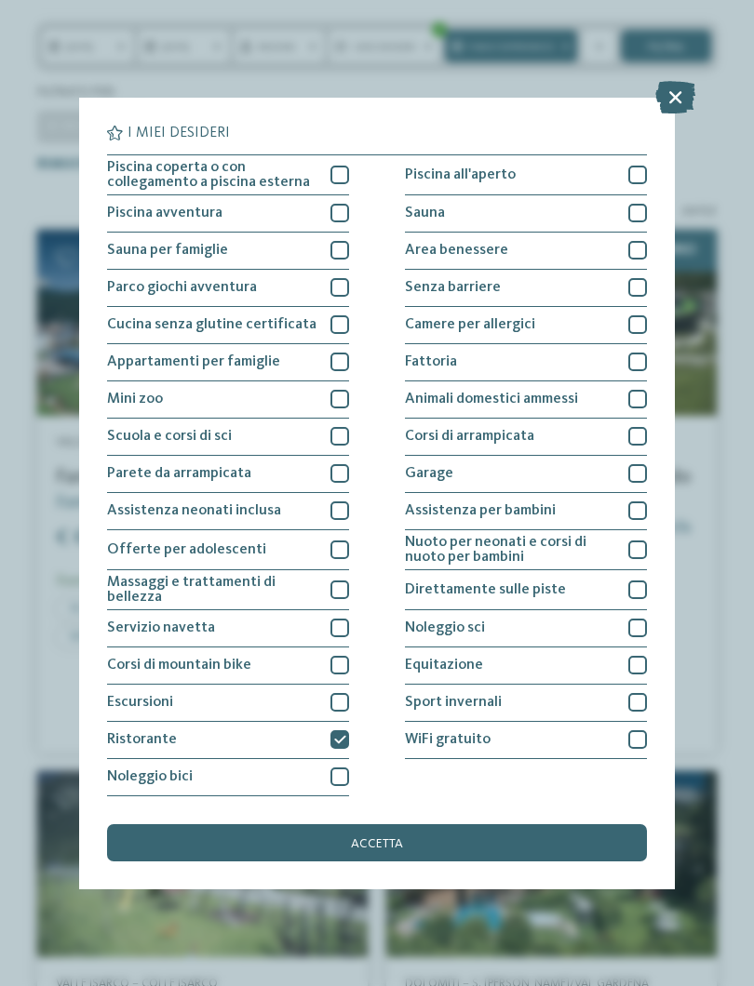
scroll to position [0, 0]
click at [333, 166] on div at bounding box center [339, 175] width 19 height 19
click at [635, 204] on div at bounding box center [637, 213] width 19 height 19
click at [643, 166] on div at bounding box center [637, 175] width 19 height 19
click at [644, 241] on div at bounding box center [637, 250] width 19 height 19
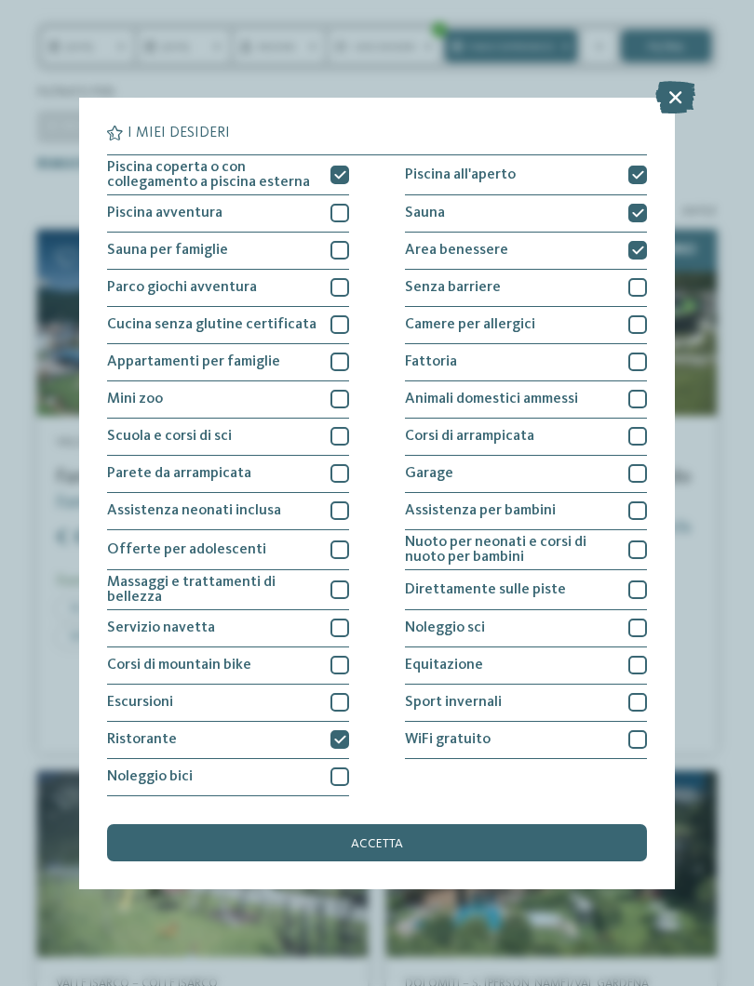
click at [569, 824] on div "accetta" at bounding box center [377, 842] width 540 height 37
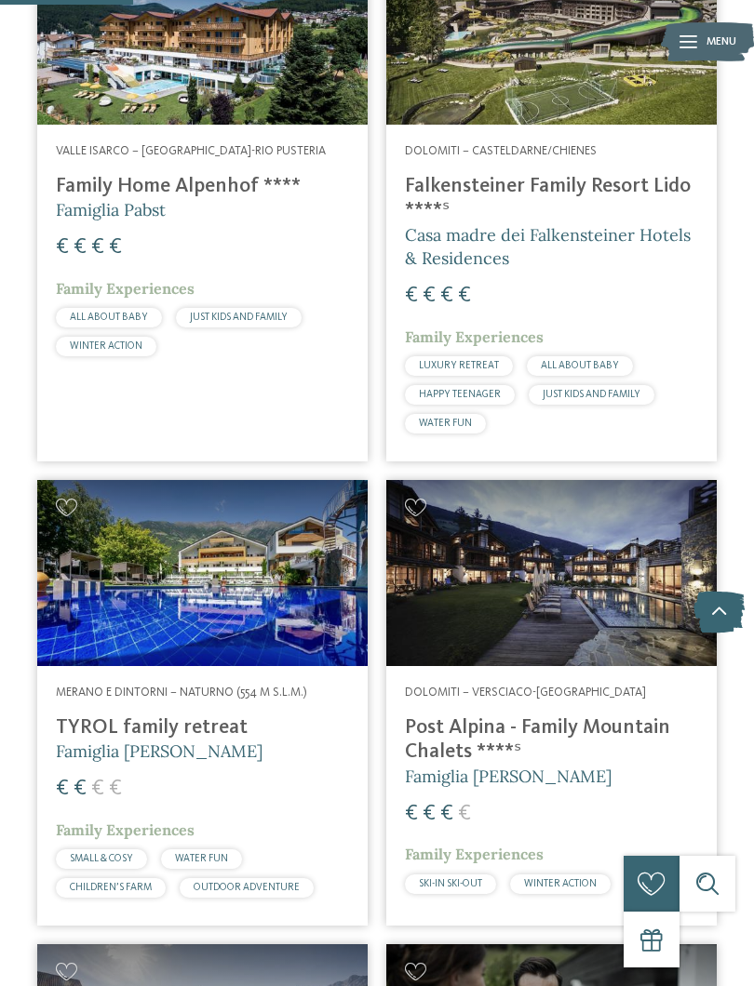
scroll to position [702, 0]
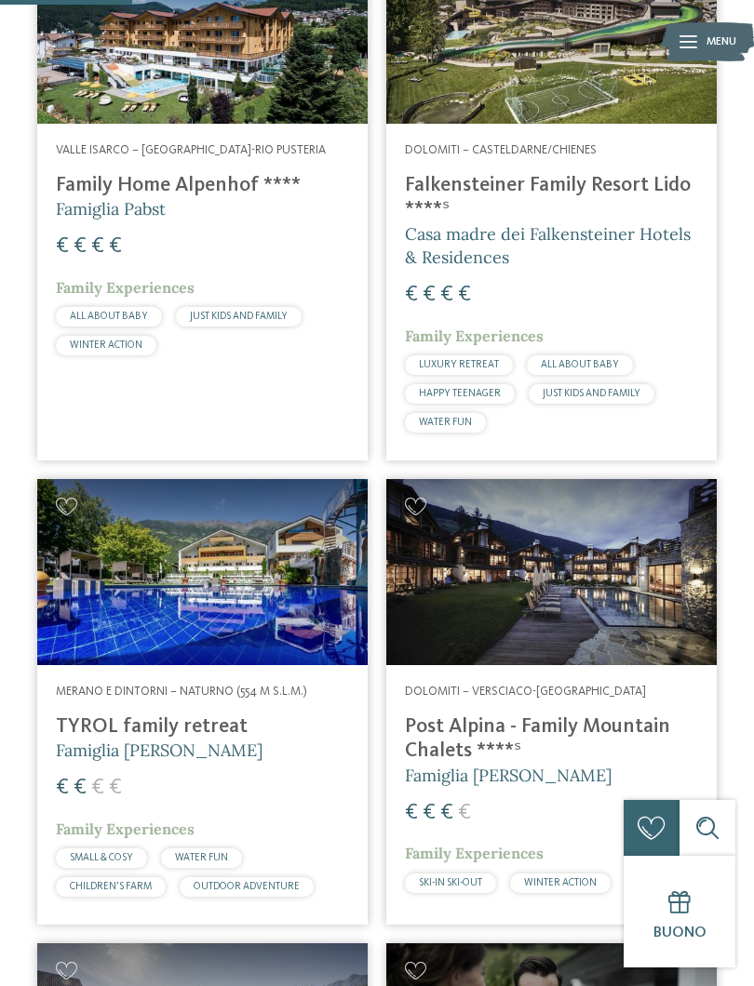
click at [169, 753] on span "Famiglia Brunner" at bounding box center [159, 750] width 207 height 21
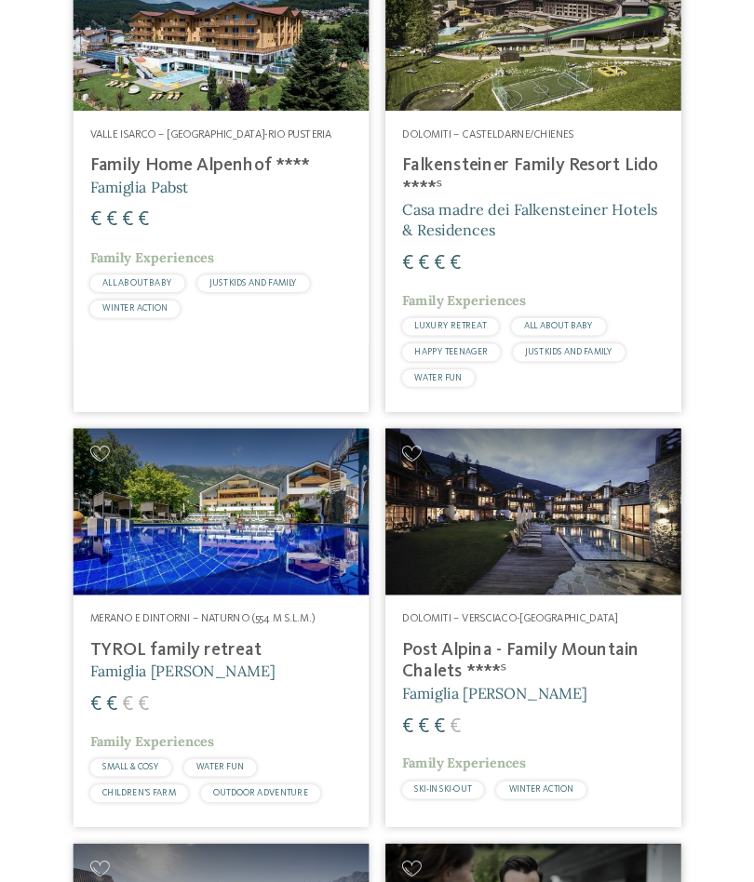
scroll to position [0, 0]
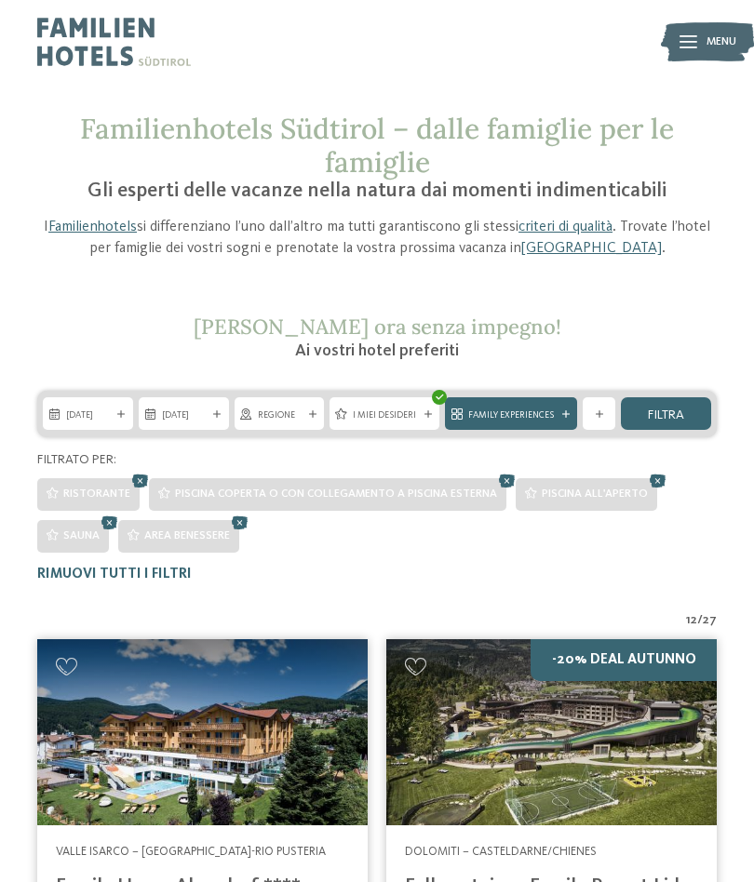
click at [556, 414] on div "Family Experiences" at bounding box center [510, 414] width 95 height 15
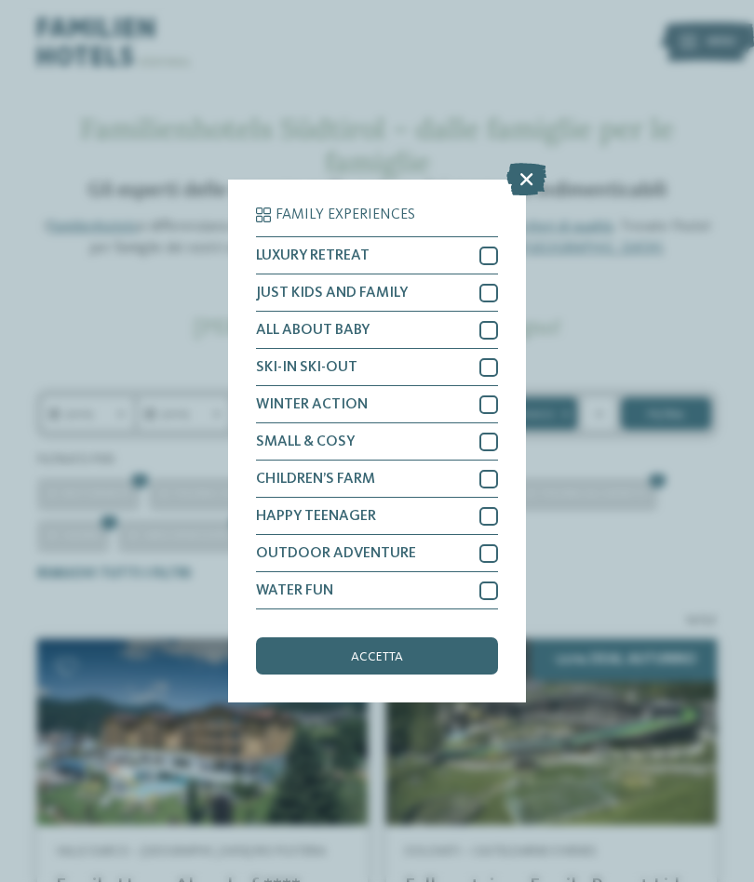
click at [533, 163] on icon at bounding box center [526, 179] width 40 height 33
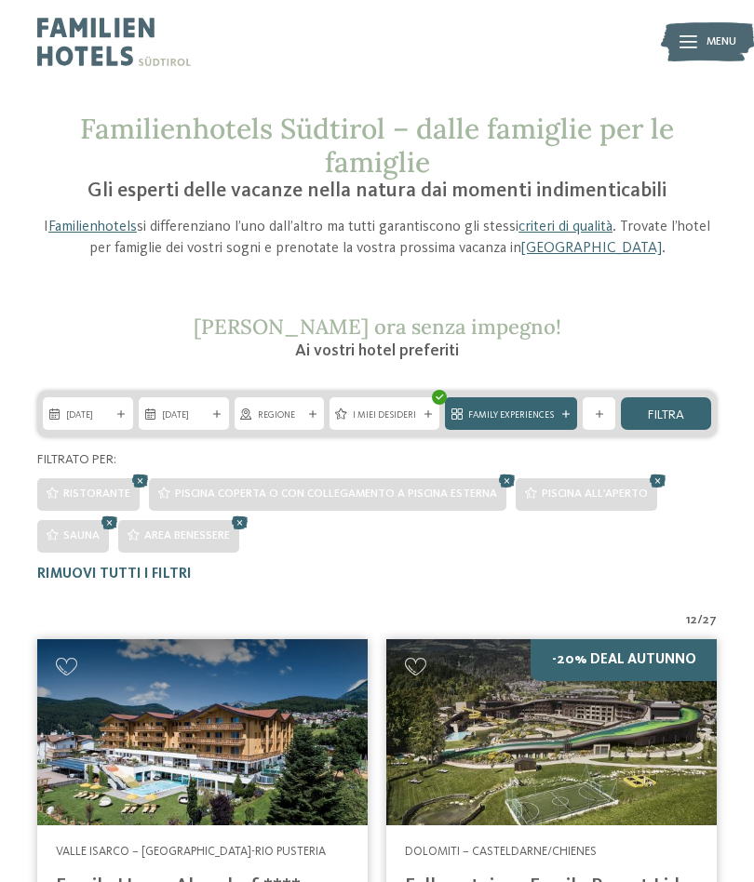
click at [599, 411] on icon at bounding box center [599, 413] width 7 height 7
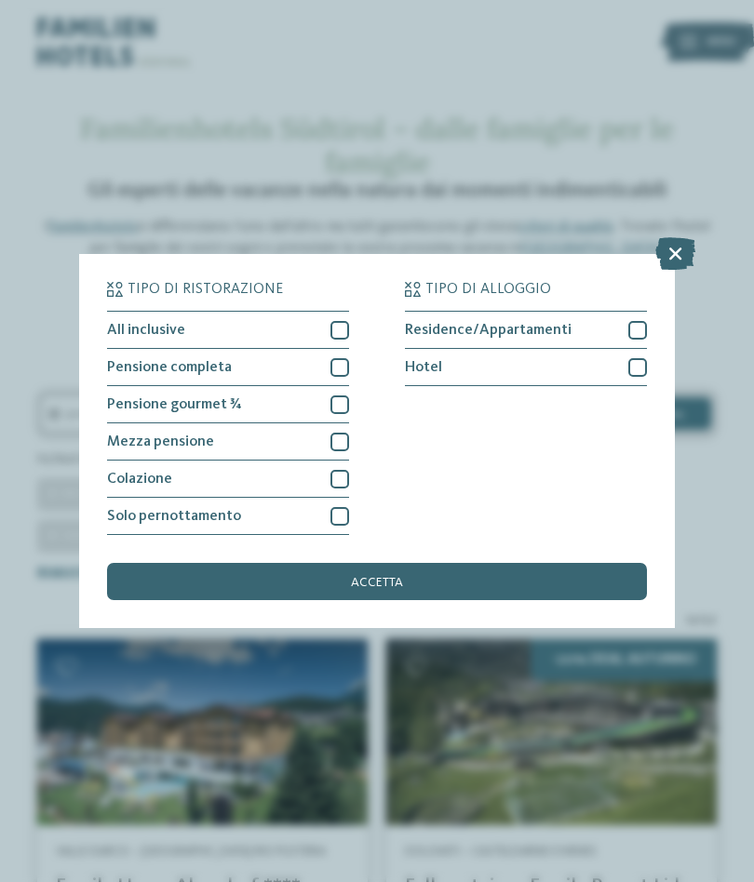
click at [638, 358] on div at bounding box center [637, 367] width 19 height 19
click at [533, 563] on div "accetta" at bounding box center [377, 581] width 540 height 37
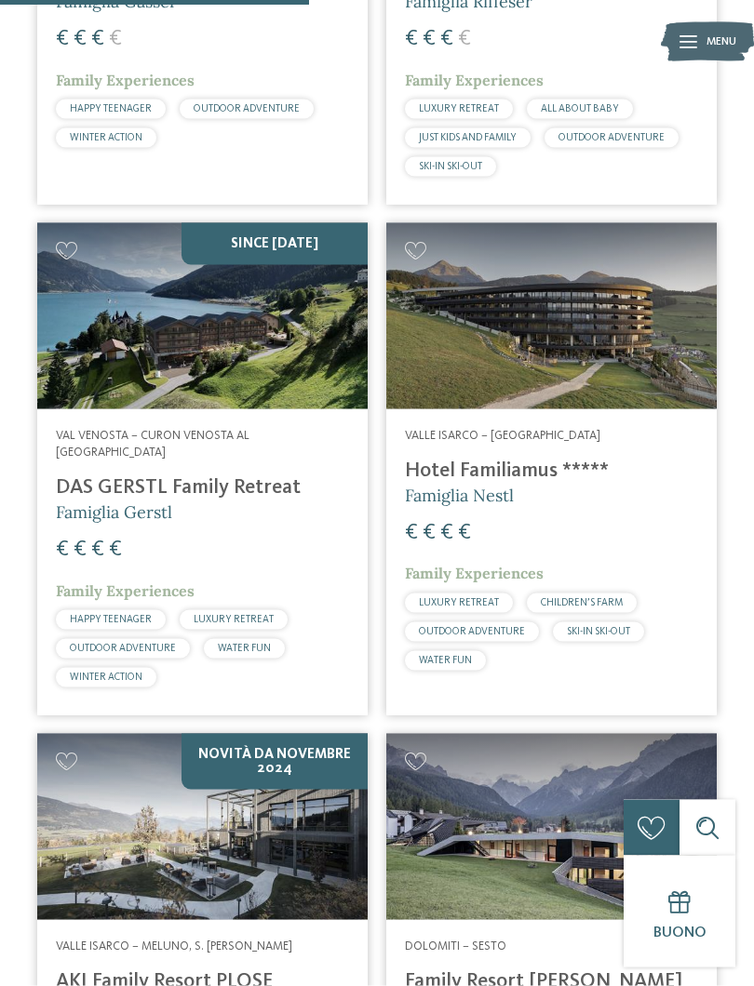
scroll to position [1461, 0]
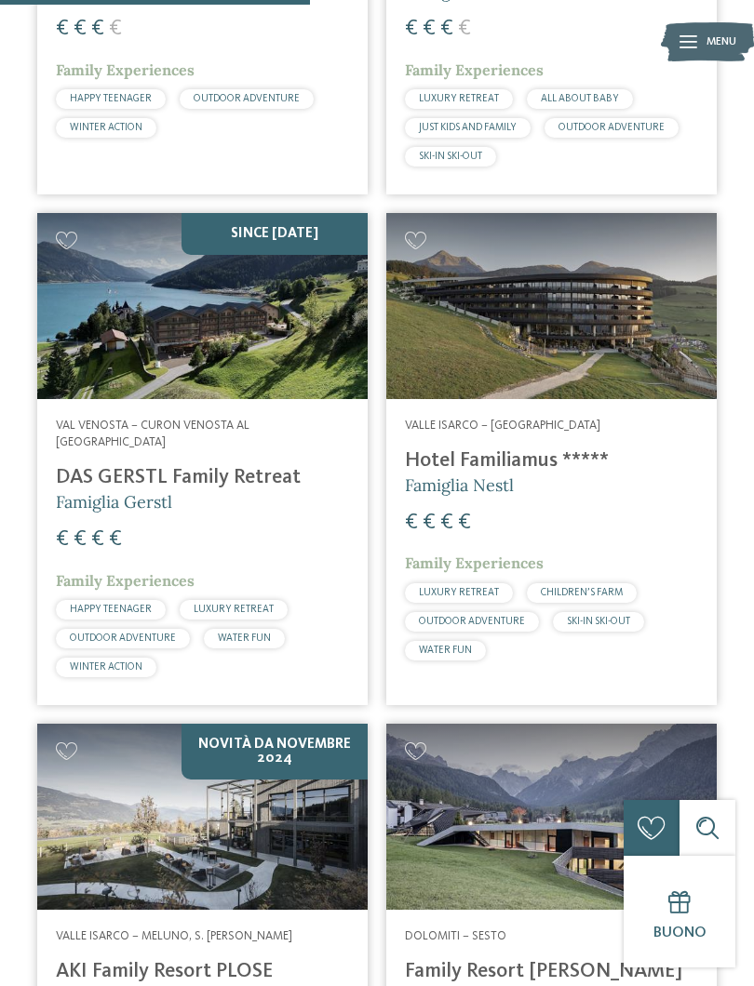
click at [267, 465] on h4 "DAS GERSTL Family Retreat" at bounding box center [202, 477] width 293 height 24
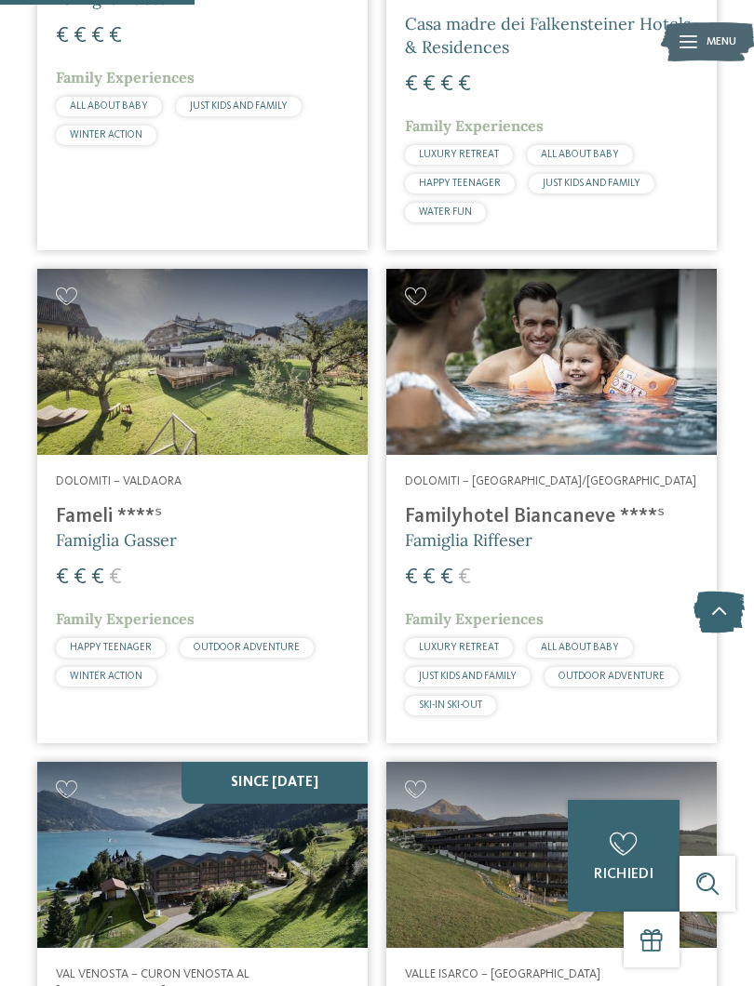
scroll to position [909, 0]
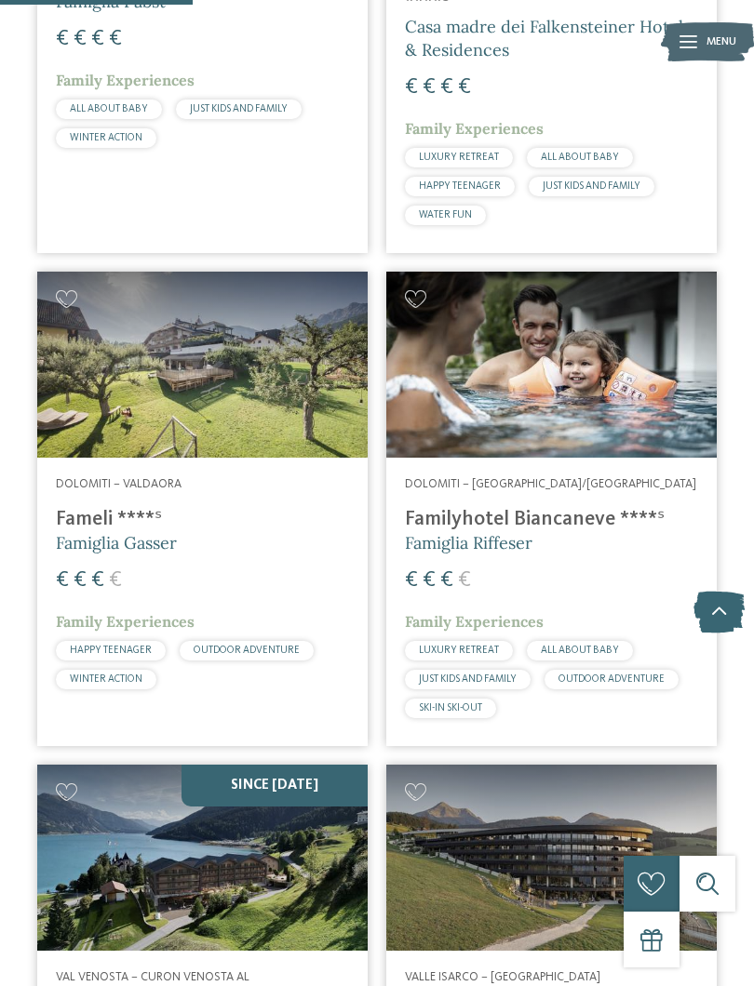
click at [157, 543] on span "Famiglia Gasser" at bounding box center [116, 542] width 121 height 21
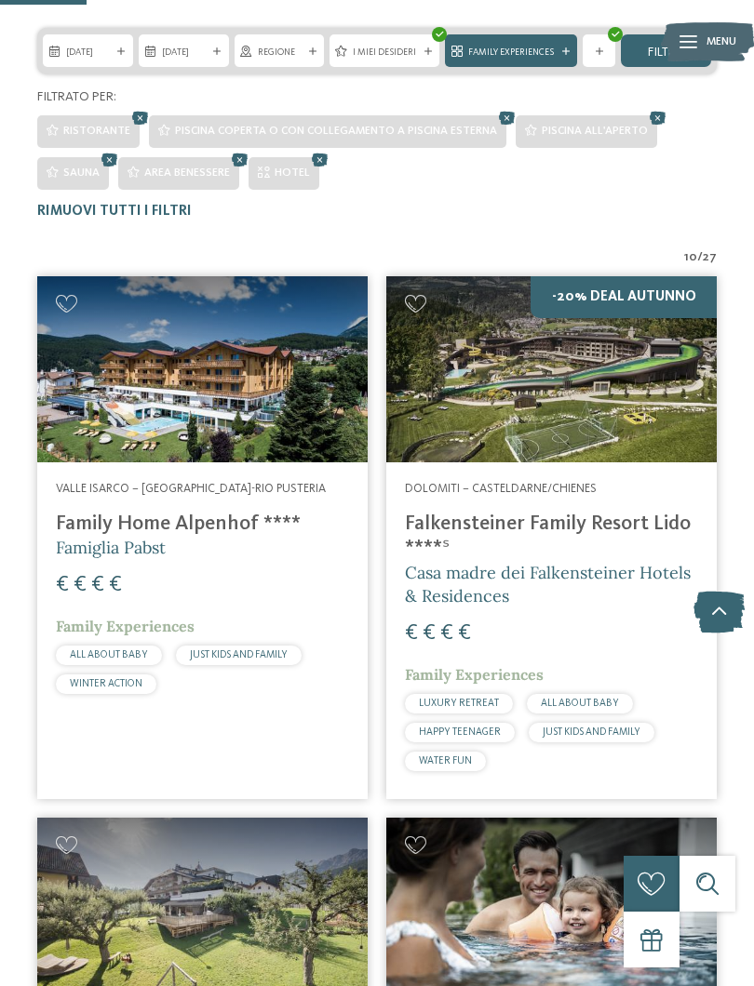
scroll to position [359, 0]
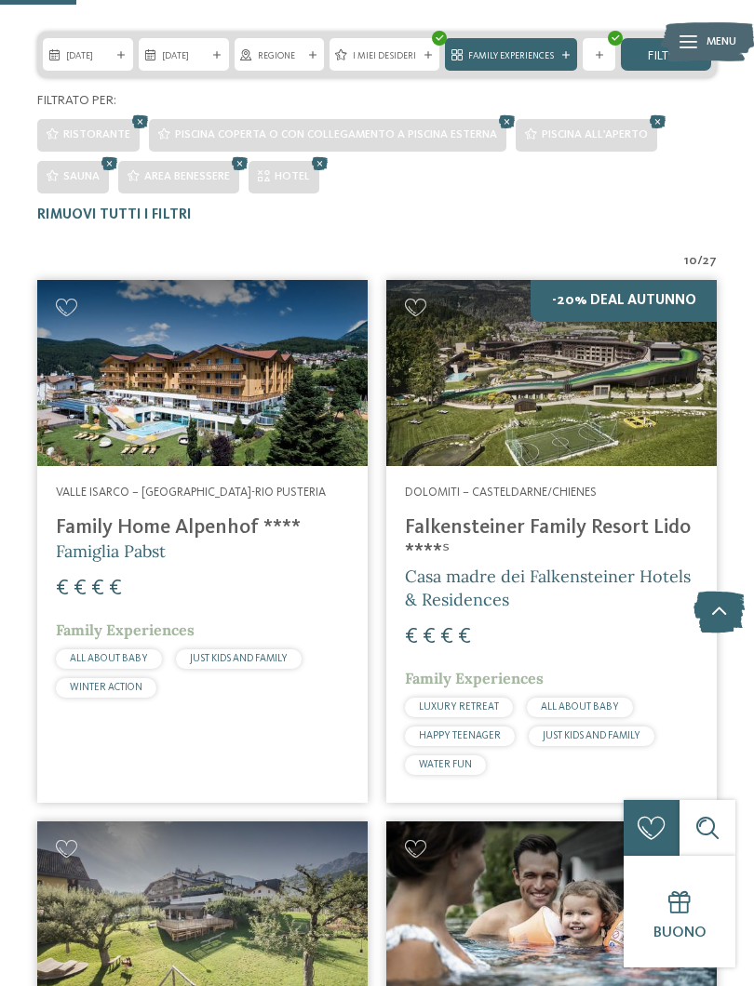
click at [428, 53] on icon at bounding box center [427, 54] width 7 height 7
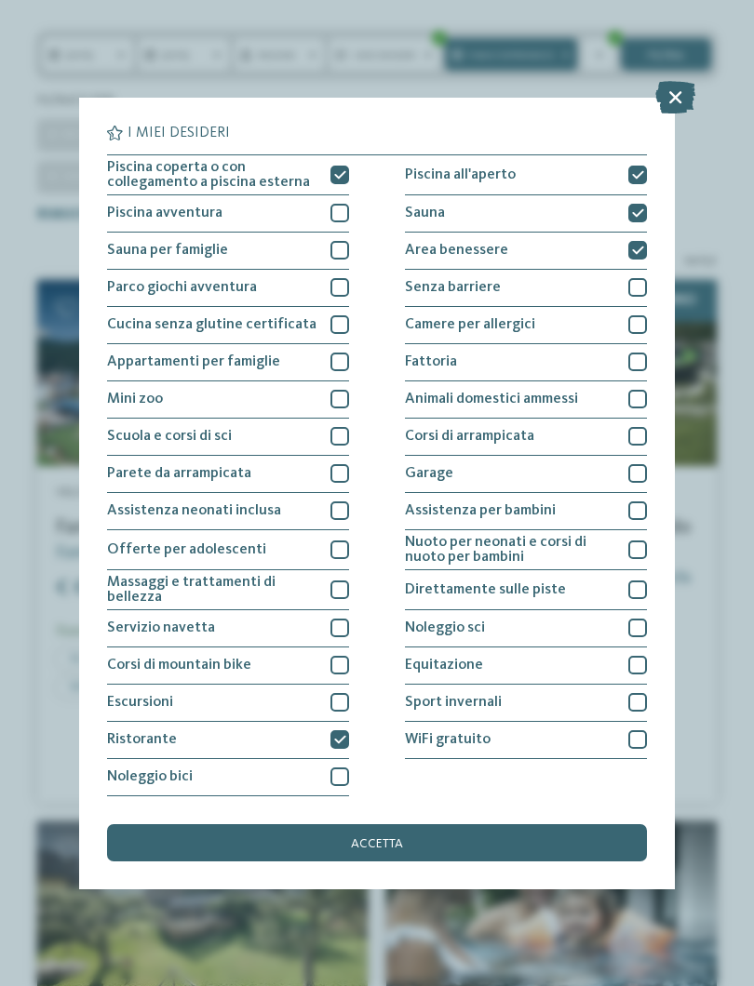
scroll to position [85, 0]
click at [640, 730] on div at bounding box center [637, 739] width 19 height 19
click at [572, 824] on div "accetta" at bounding box center [377, 842] width 540 height 37
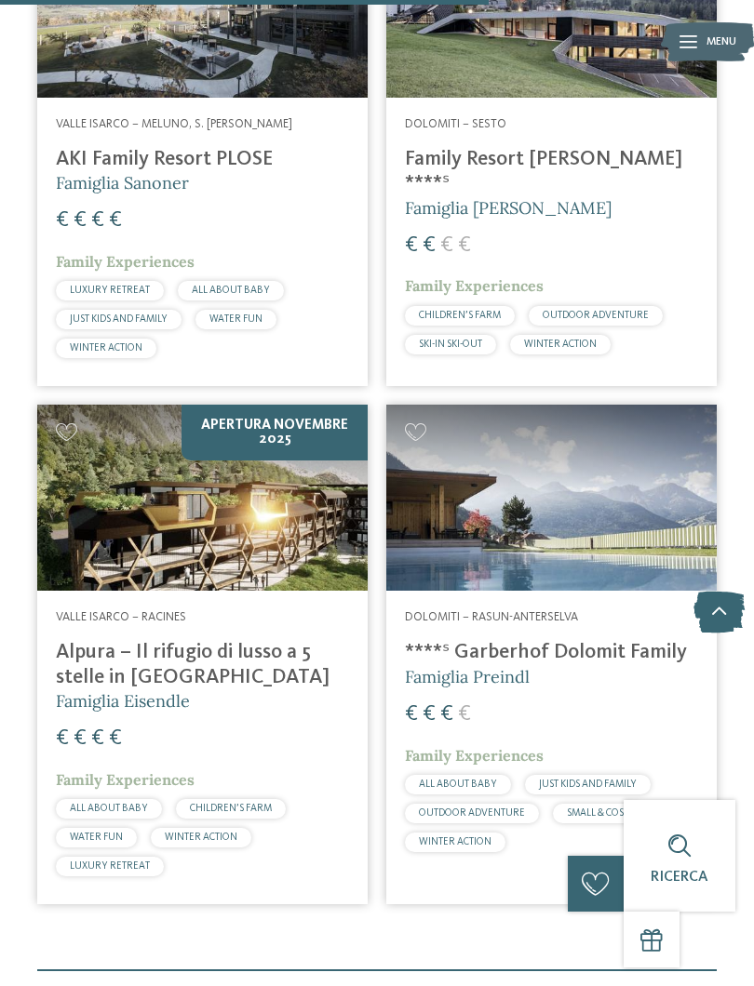
scroll to position [2164, 0]
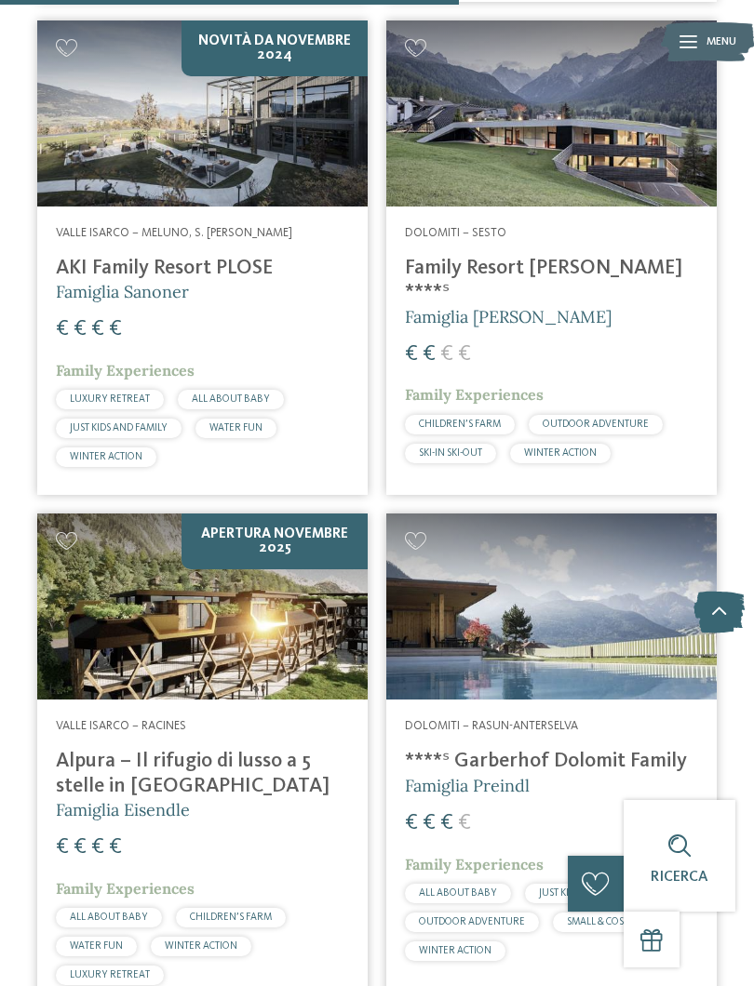
click at [525, 256] on h4 "Family Resort [PERSON_NAME] ****ˢ" at bounding box center [551, 280] width 293 height 49
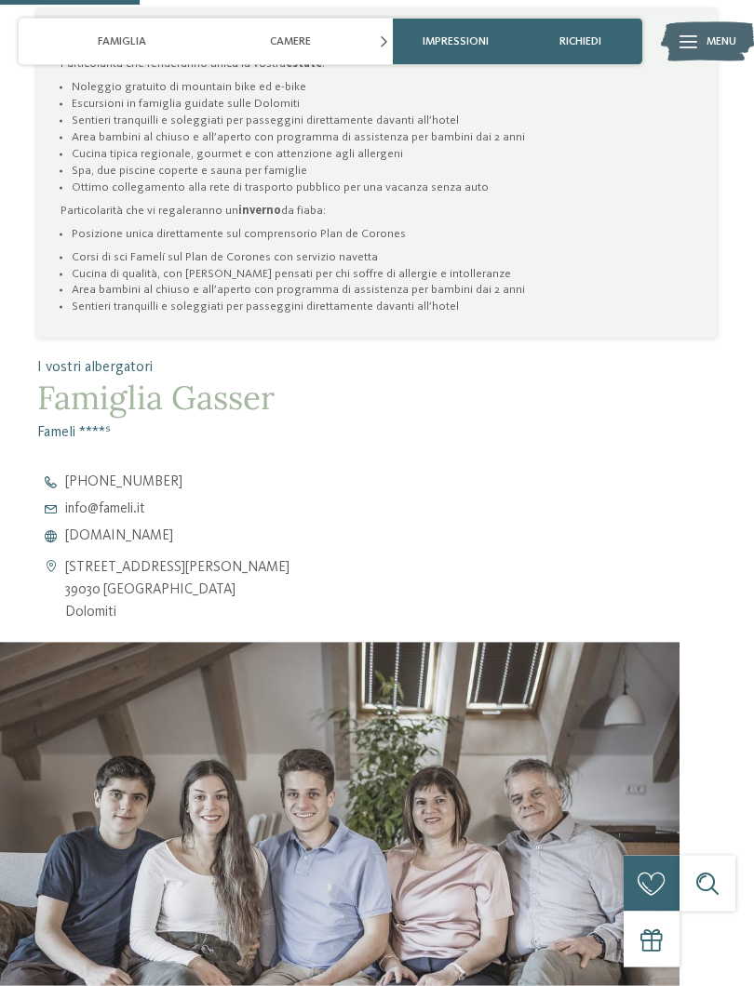
scroll to position [1059, 0]
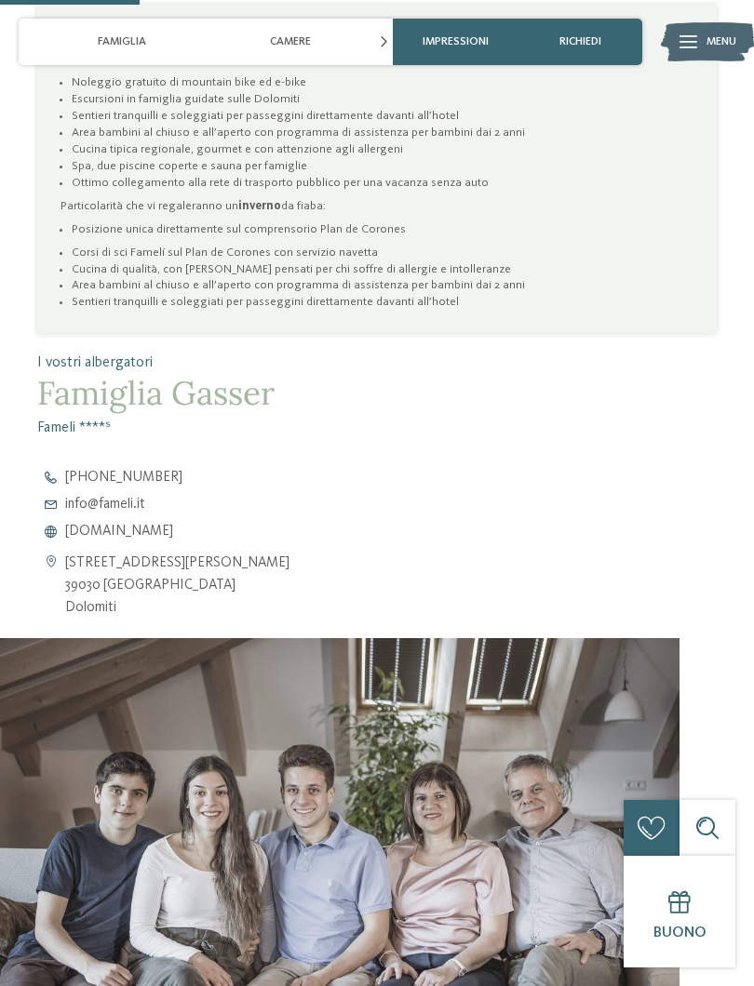
click at [117, 533] on span "[DOMAIN_NAME]" at bounding box center [119, 532] width 108 height 14
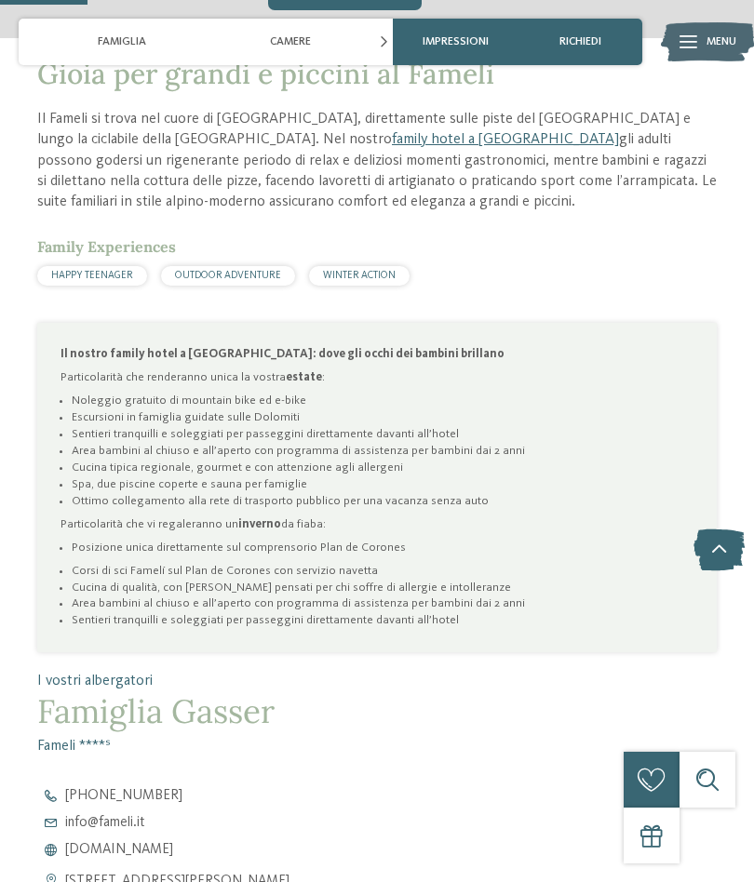
scroll to position [596, 0]
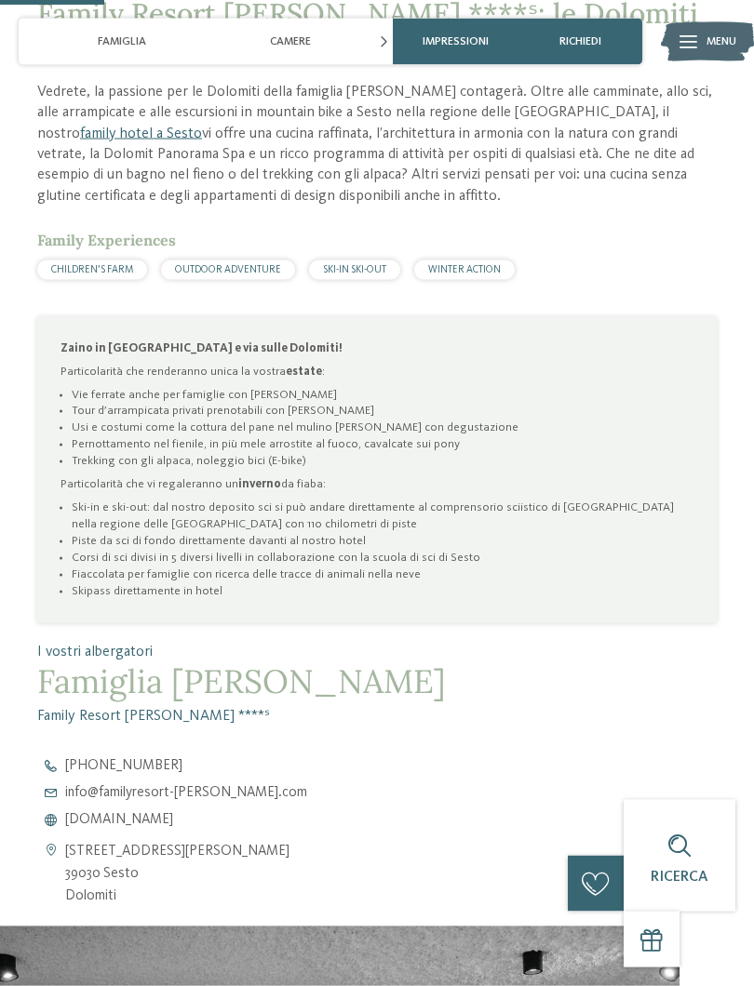
scroll to position [803, 0]
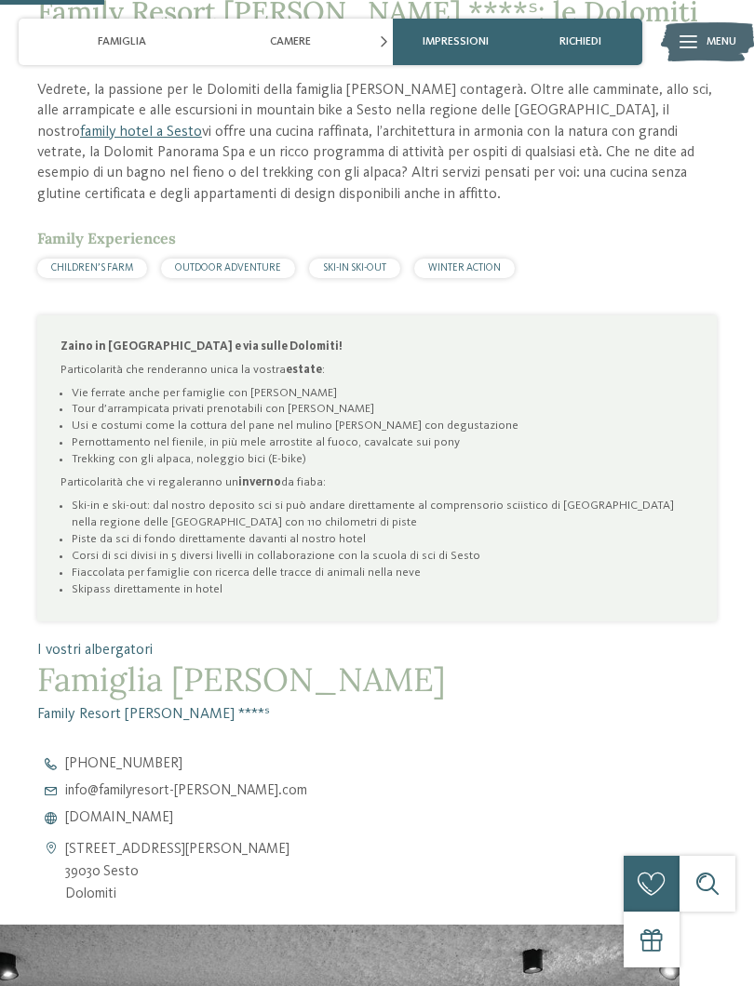
click at [173, 817] on span "[DOMAIN_NAME]" at bounding box center [119, 818] width 108 height 14
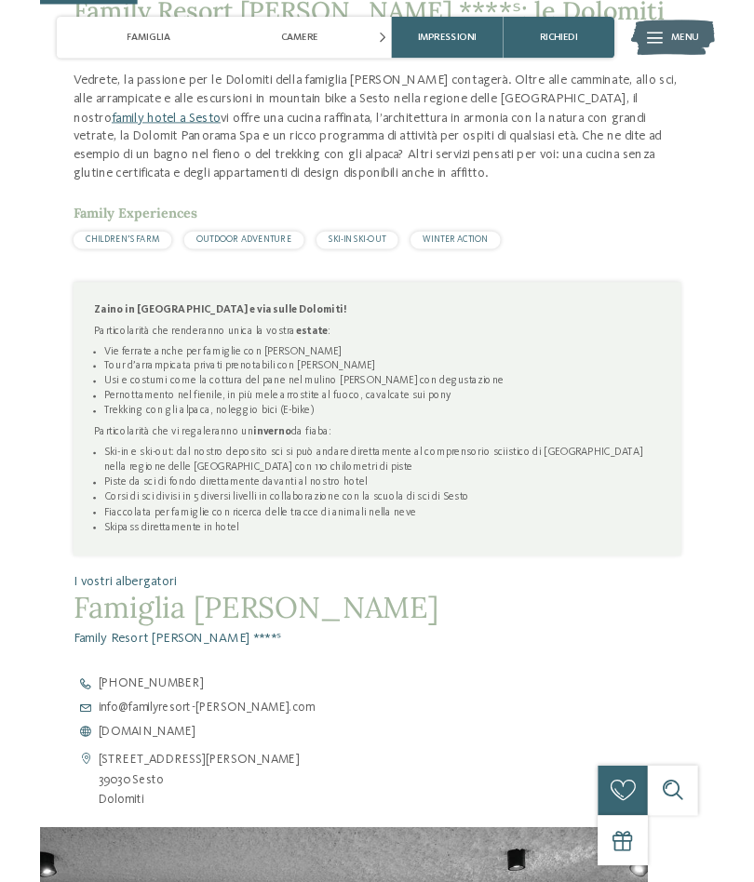
scroll to position [855, 0]
